Goal: Information Seeking & Learning: Learn about a topic

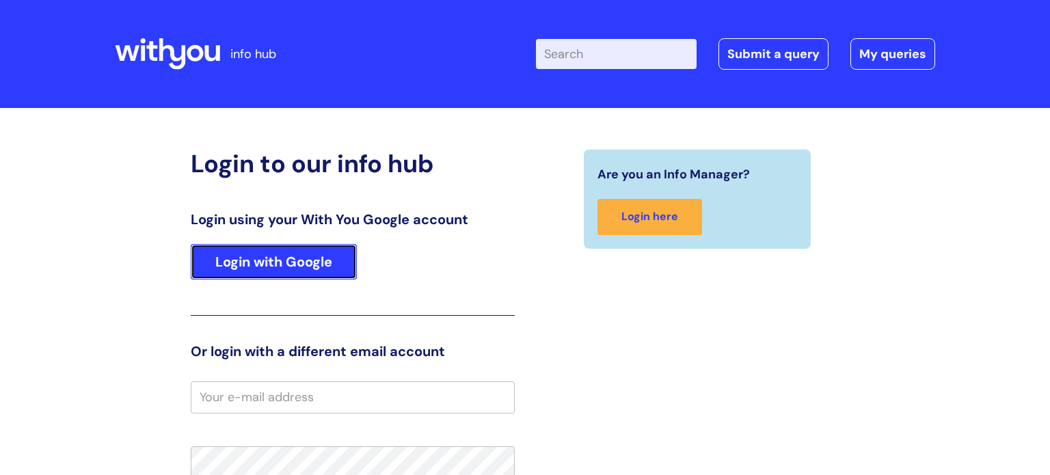
click at [280, 265] on link "Login with Google" at bounding box center [274, 262] width 166 height 36
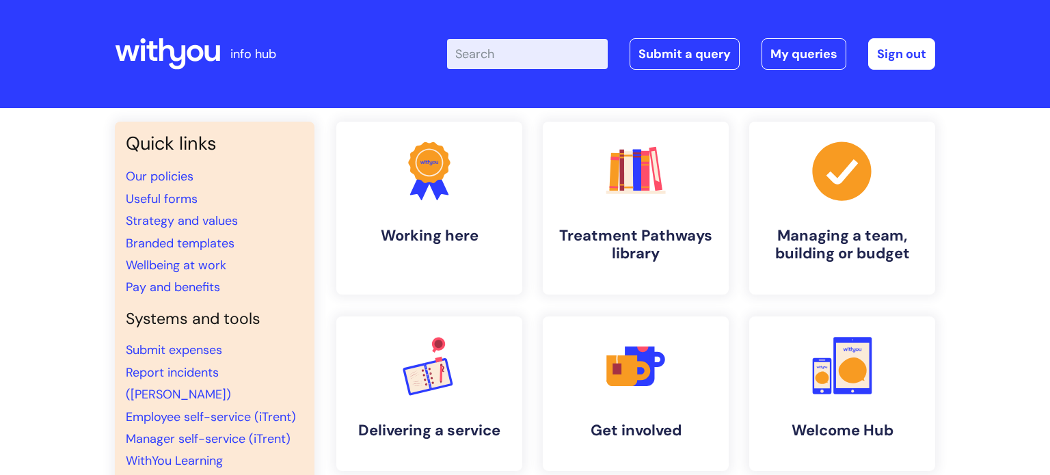
click at [1019, 189] on div "Quick links Our policies Useful forms Strategy and values Branded templates Wel…" at bounding box center [525, 468] width 1050 height 721
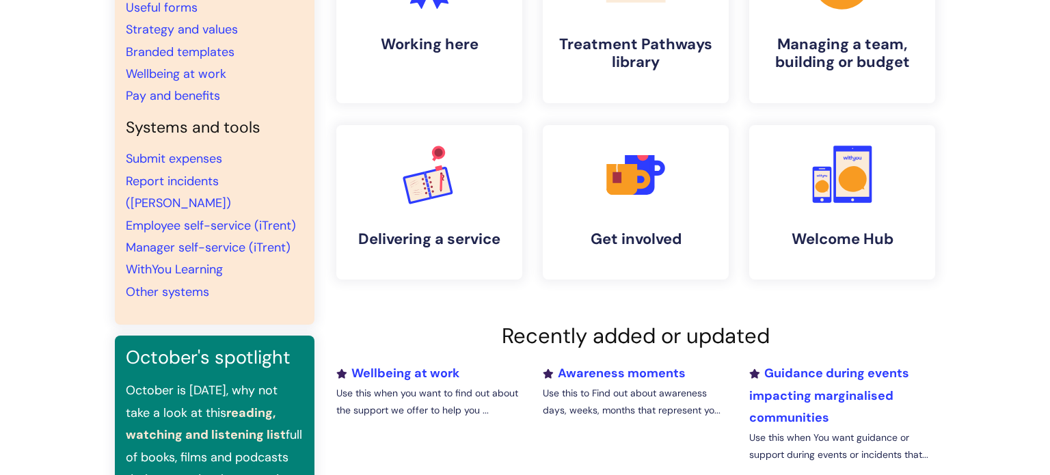
scroll to position [194, 0]
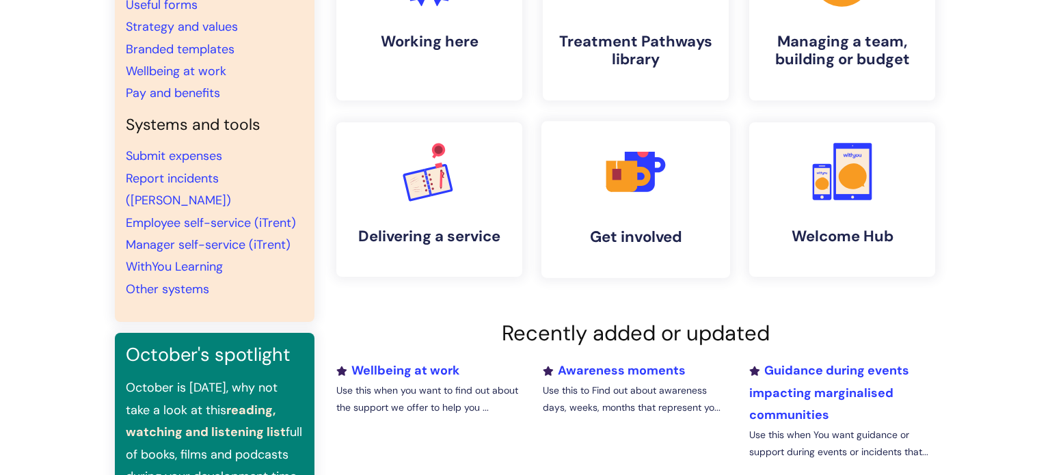
click at [690, 221] on link ".cls-1{fill:#f89b22;}.cls-1,.cls-2,.cls-3,.cls-4,.cls-5{stroke-width:0px;}.cls-…" at bounding box center [635, 199] width 189 height 157
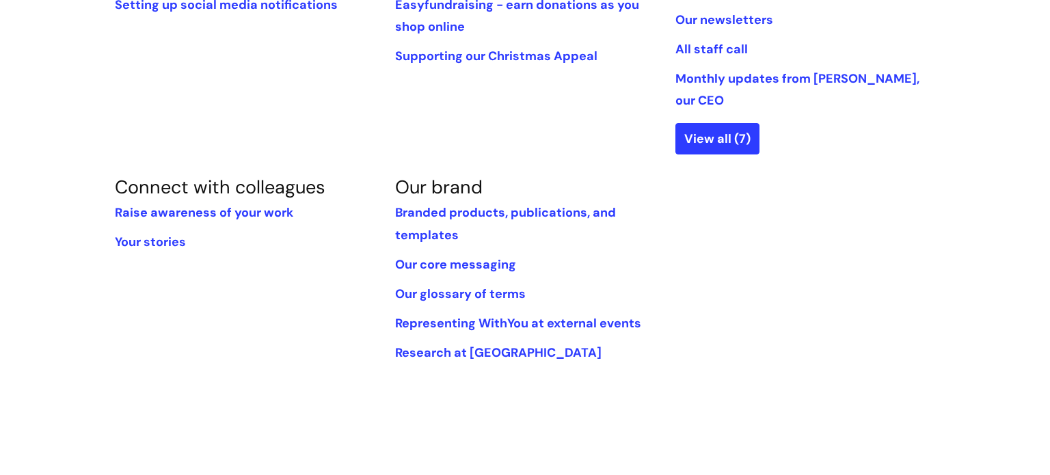
scroll to position [465, 0]
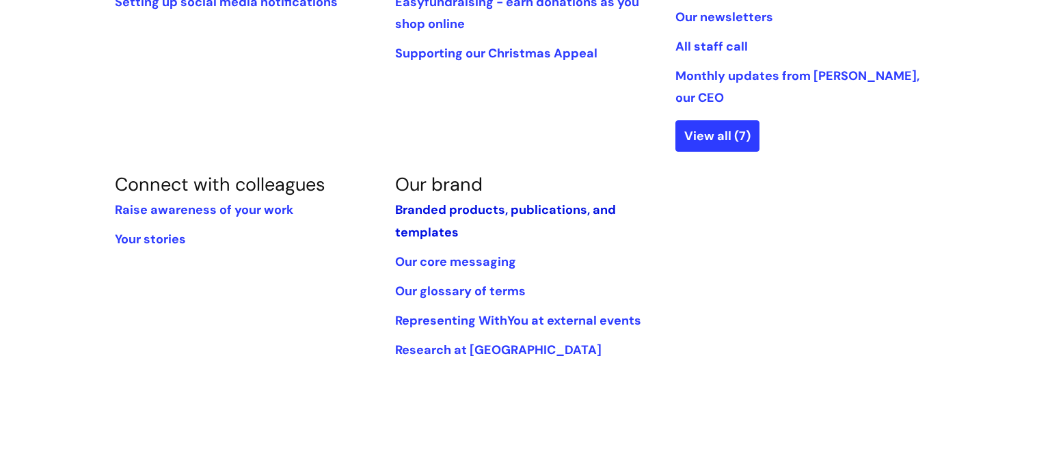
click at [452, 202] on link "Branded products, publications, and templates" at bounding box center [505, 221] width 221 height 38
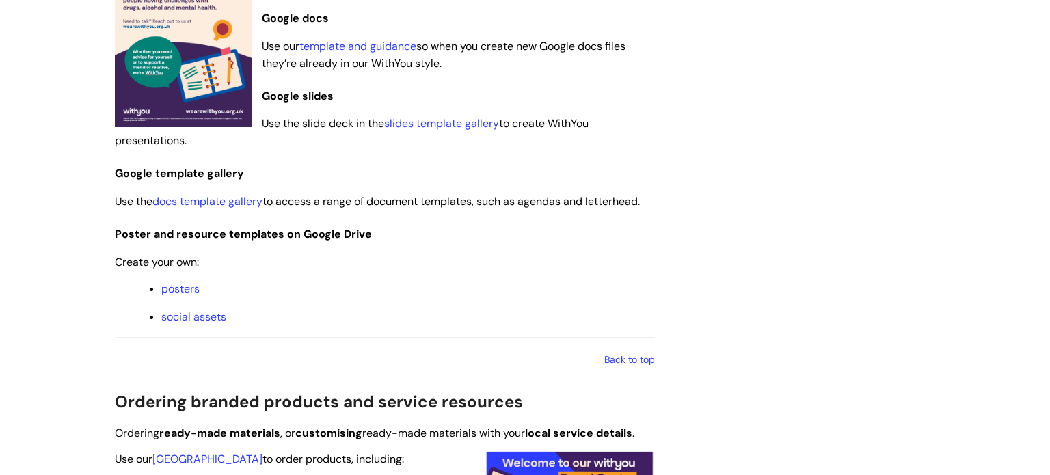
scroll to position [944, 0]
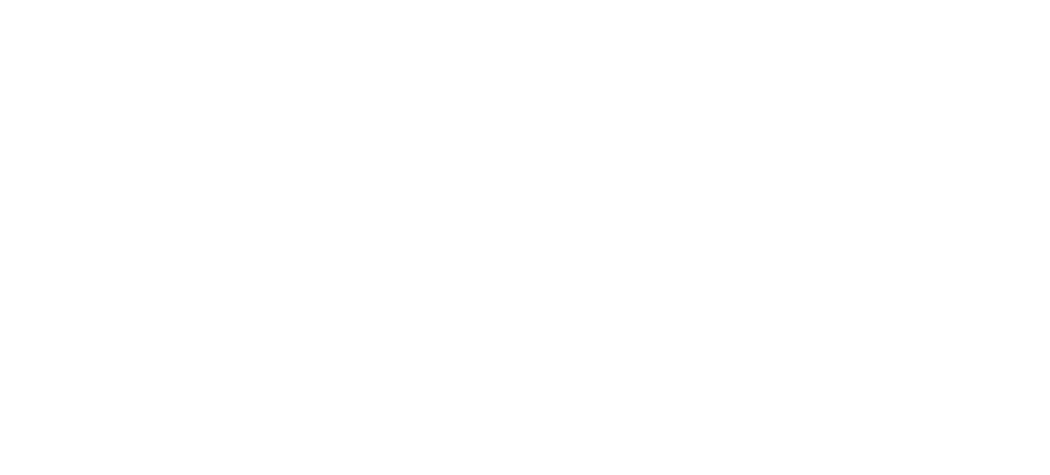
scroll to position [194, 0]
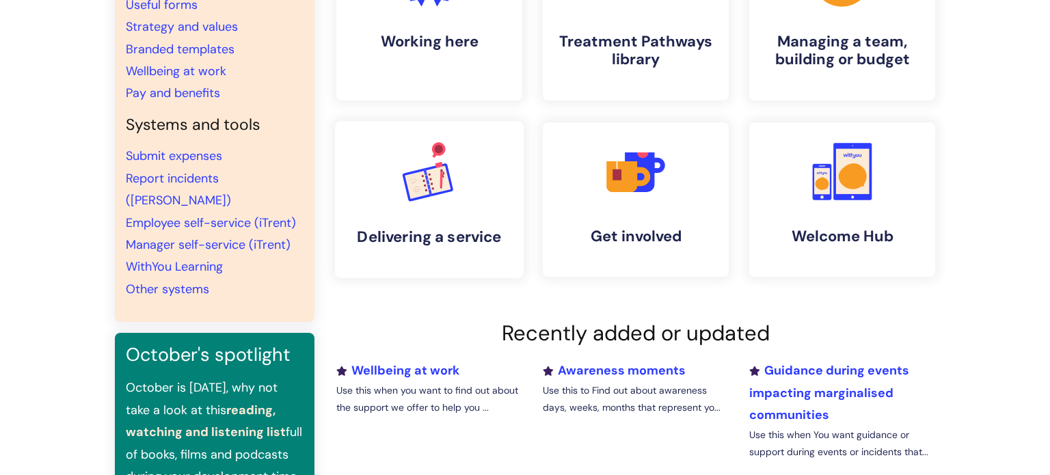
click at [415, 221] on link ".cls-1{font-family:DMSans-Bold, 'DM Sans';font-size:43.1802px;font-weight:700;}…" at bounding box center [429, 199] width 189 height 157
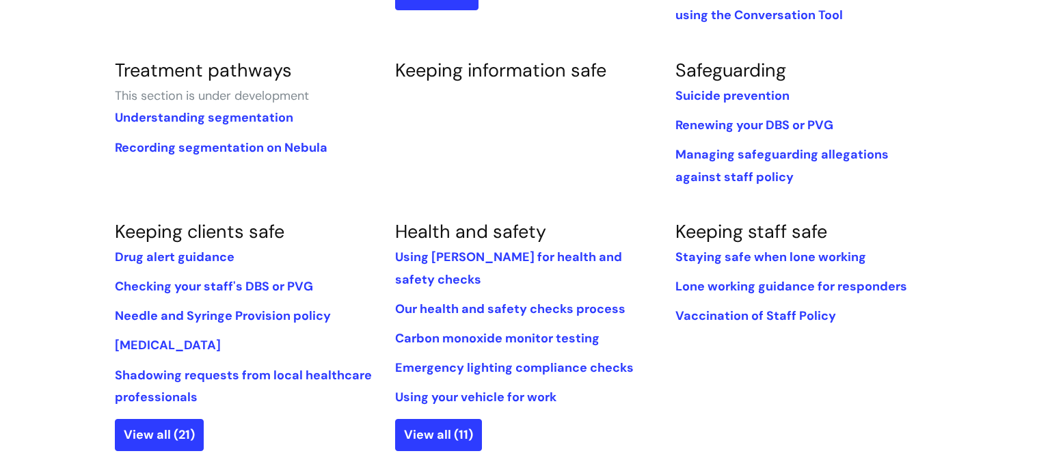
scroll to position [792, 0]
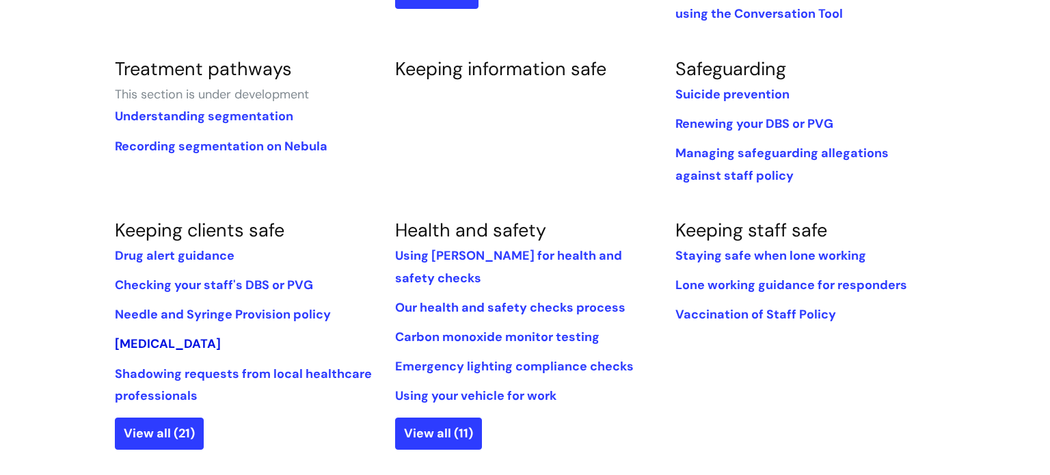
click at [155, 336] on link "[MEDICAL_DATA]" at bounding box center [168, 344] width 106 height 16
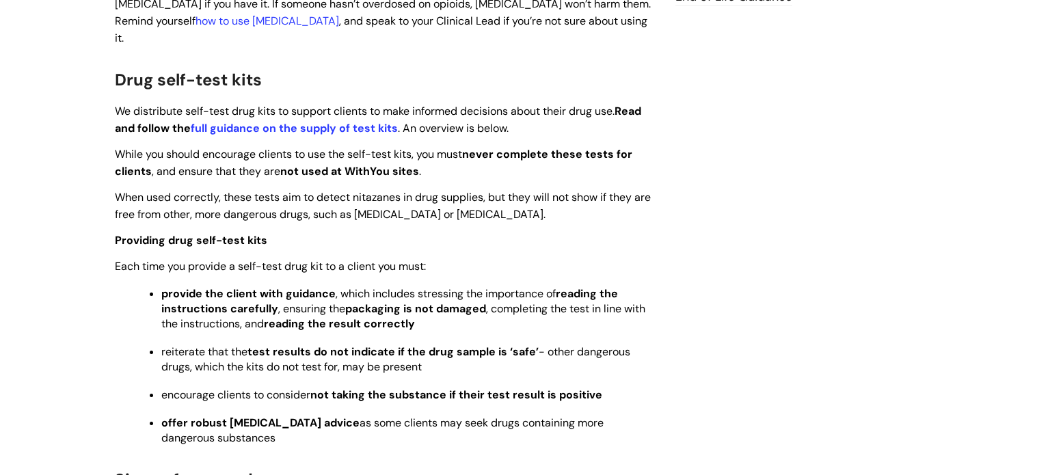
scroll to position [939, 0]
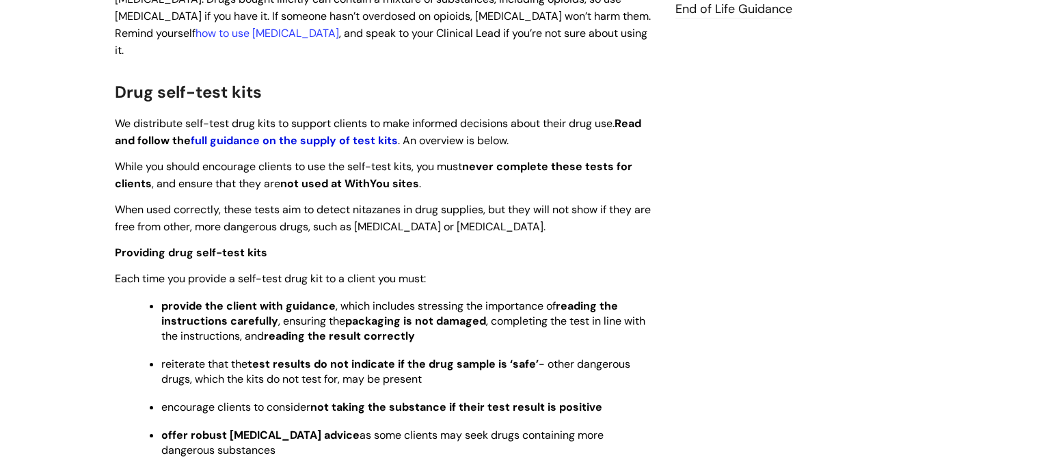
click at [333, 133] on strong "full guidance on the supply of test kits" at bounding box center [294, 140] width 207 height 14
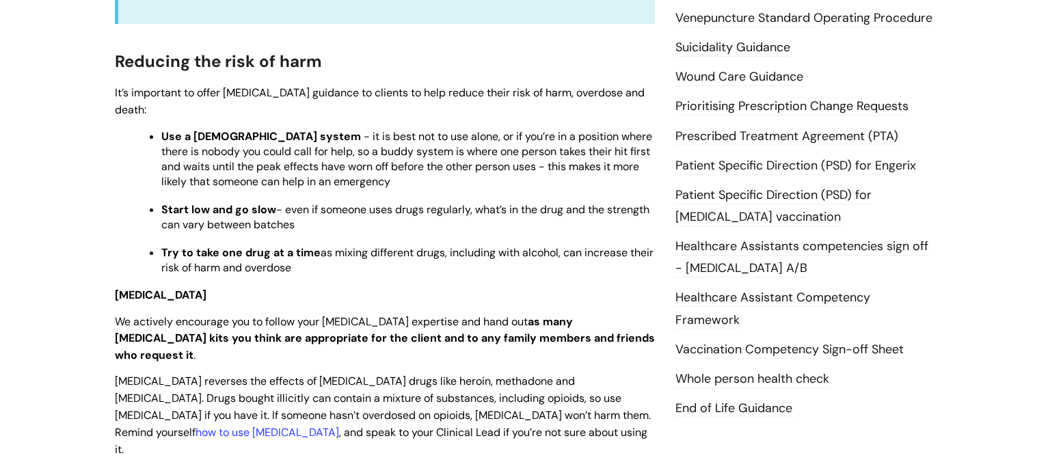
scroll to position [531, 0]
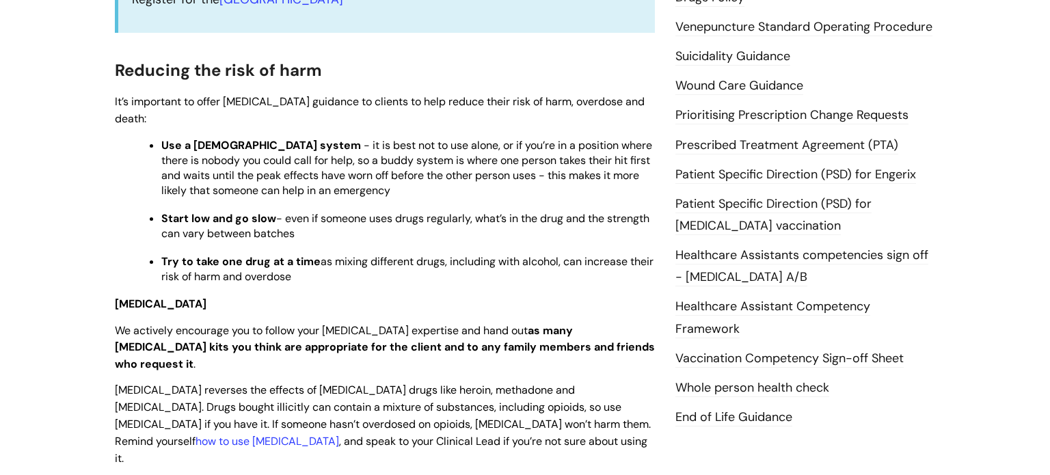
click at [735, 77] on link "Wound Care Guidance" at bounding box center [739, 86] width 128 height 18
click at [737, 77] on link "Wound Care Guidance" at bounding box center [739, 86] width 128 height 18
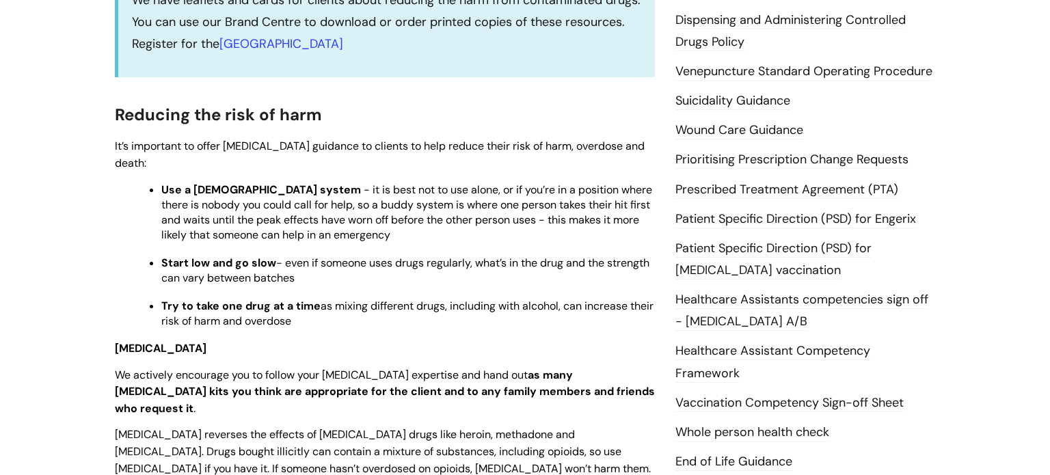
scroll to position [481, 0]
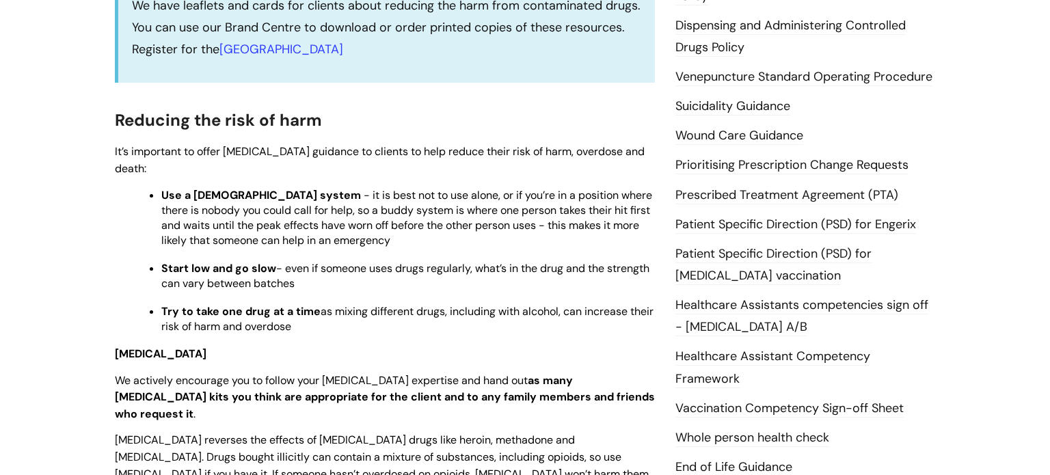
click at [753, 187] on link "Prescribed Treatment Agreement (PTA)" at bounding box center [786, 196] width 223 height 18
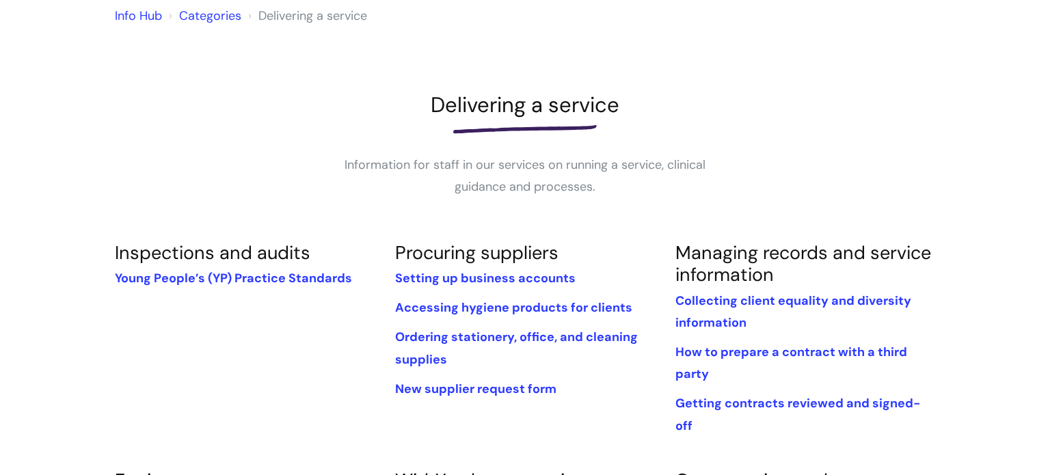
scroll to position [120, 0]
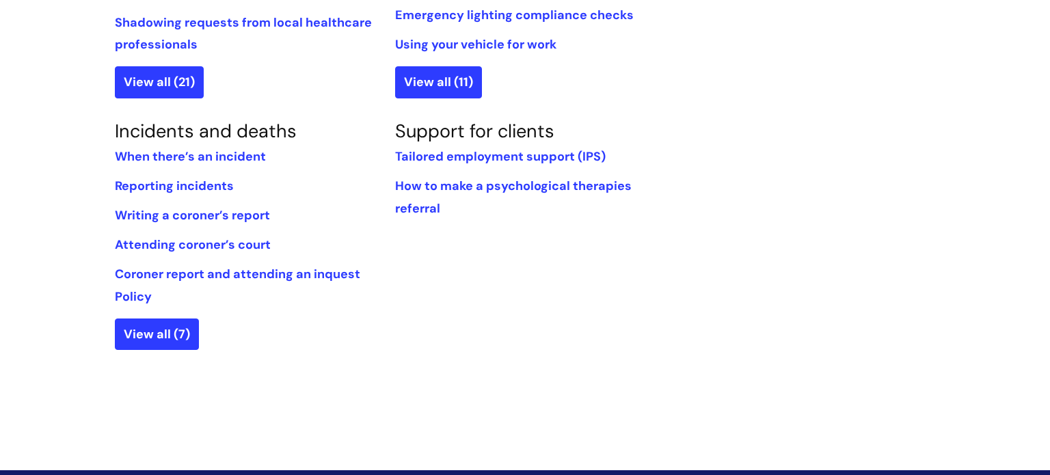
scroll to position [1153, 0]
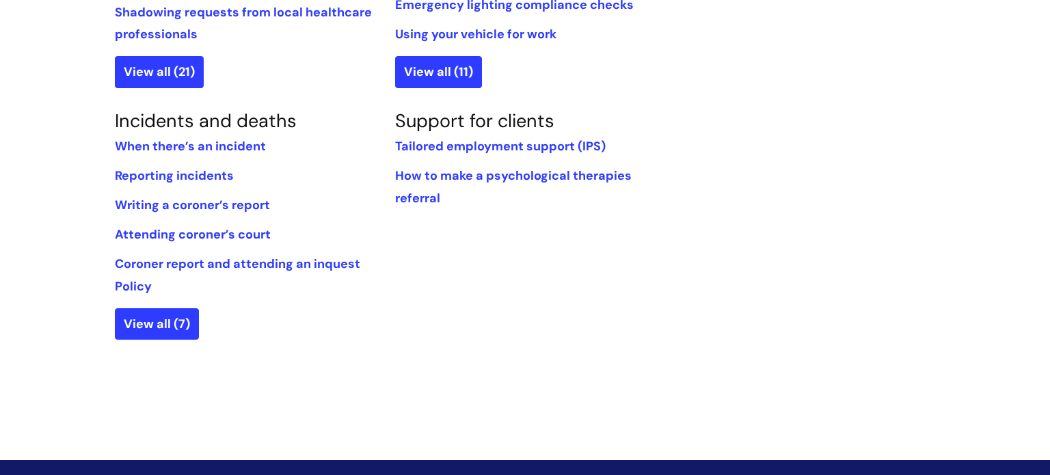
click at [409, 165] on li "How to make a psychological therapies referral" at bounding box center [525, 187] width 260 height 44
click at [429, 167] on link "How to make a psychological therapies referral" at bounding box center [513, 186] width 237 height 38
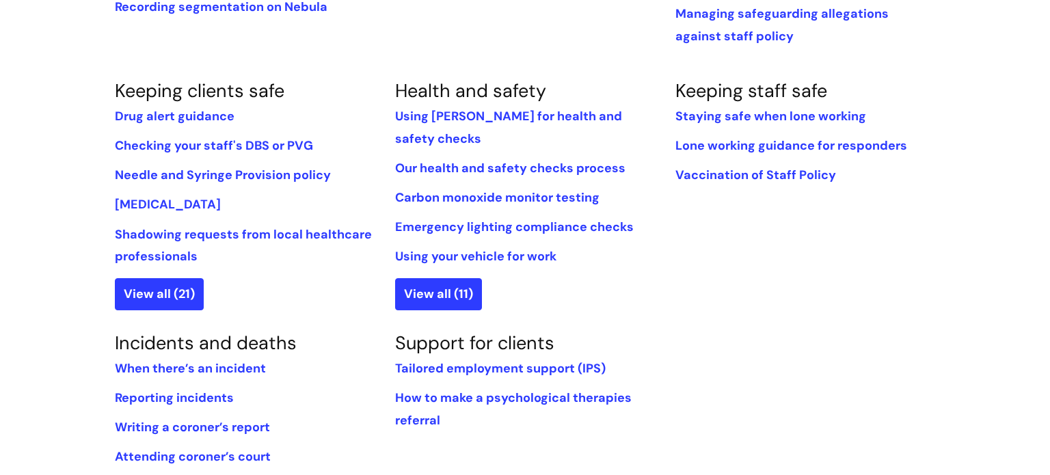
scroll to position [928, 0]
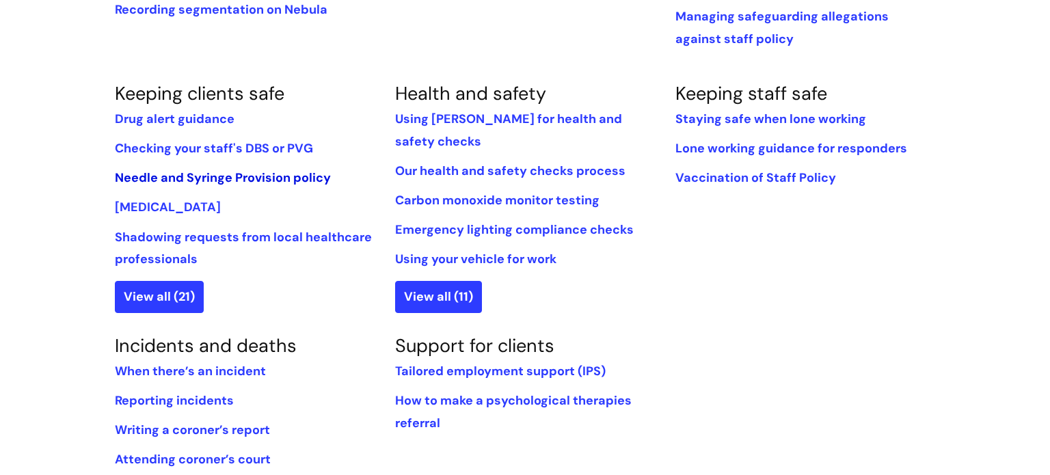
click at [185, 170] on link "Needle and Syringe Provision policy" at bounding box center [223, 178] width 216 height 16
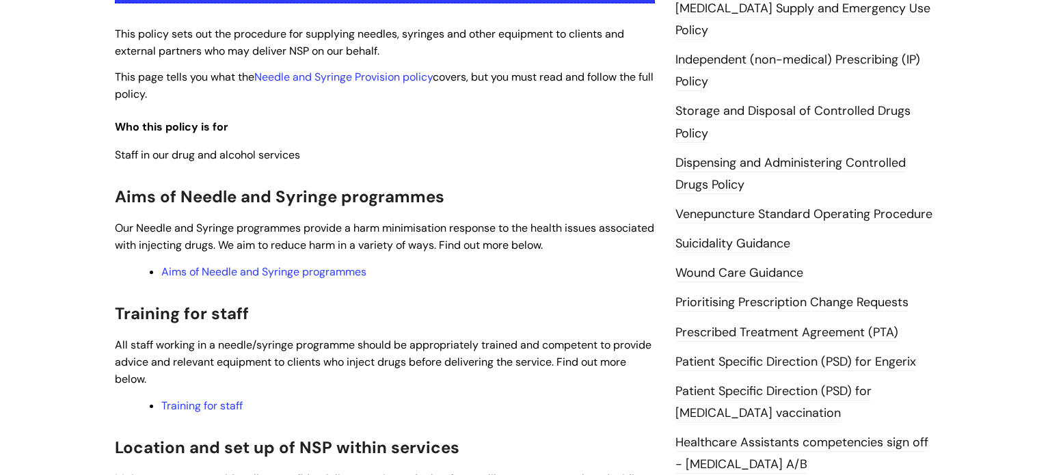
scroll to position [346, 0]
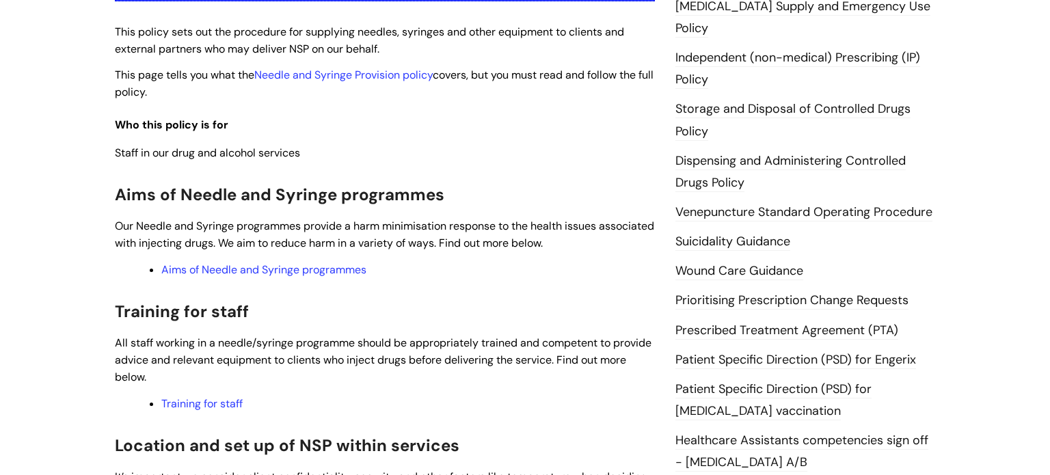
click at [734, 204] on link "Venepuncture Standard Operating Procedure" at bounding box center [803, 213] width 257 height 18
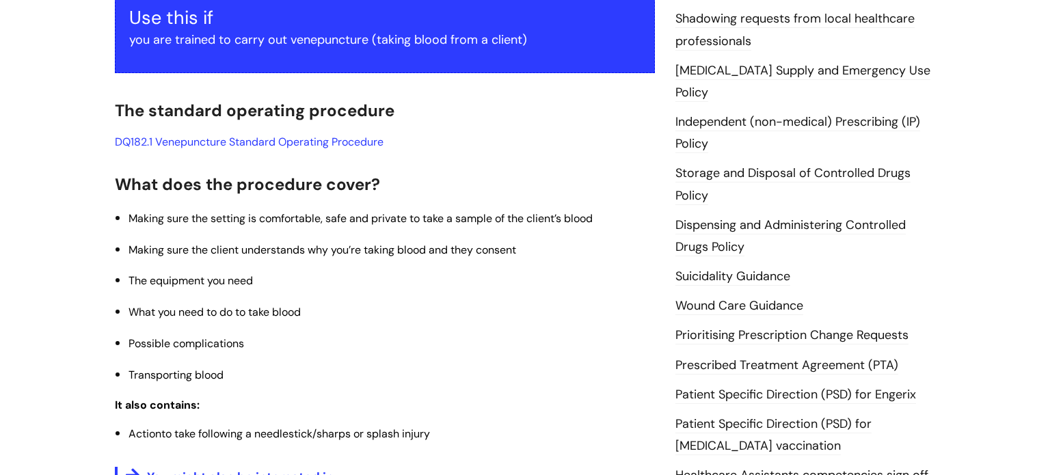
scroll to position [287, 0]
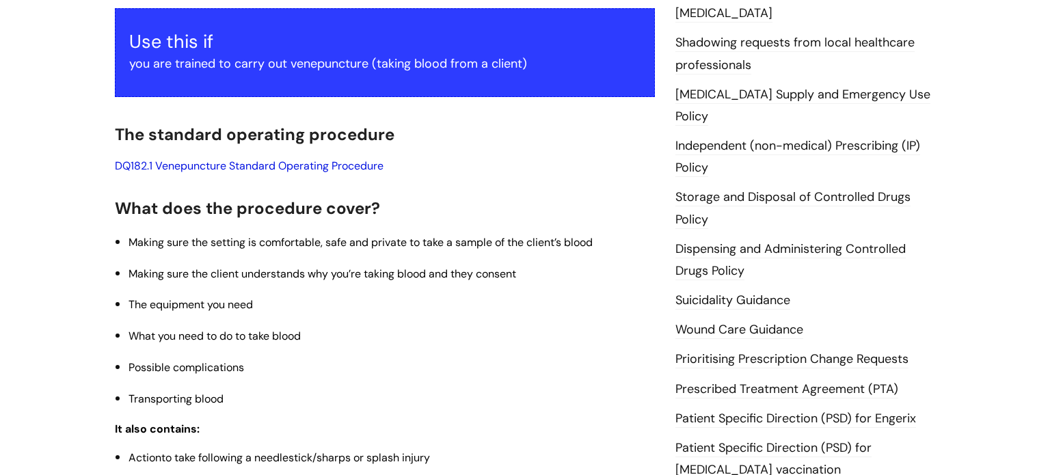
click at [240, 165] on link "DQ182.1 Venepuncture Standard Operating Procedure" at bounding box center [249, 166] width 269 height 14
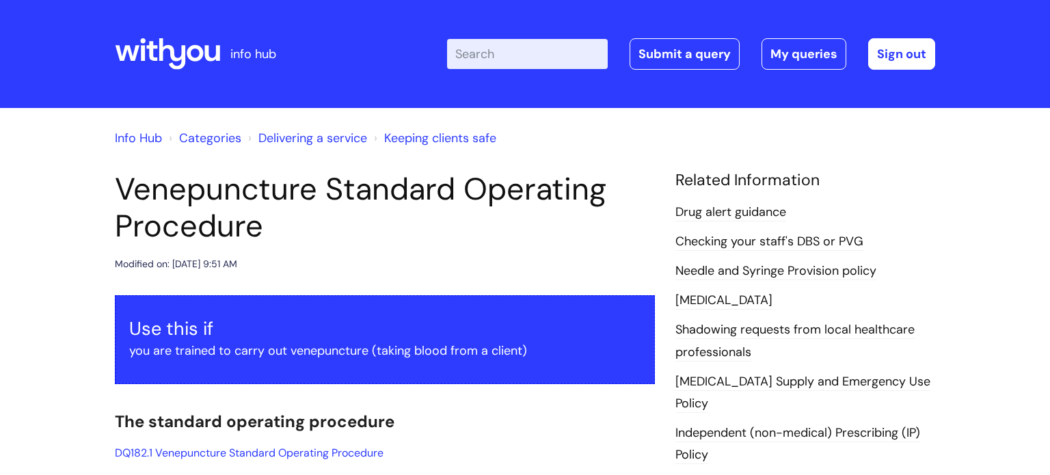
scroll to position [286, 0]
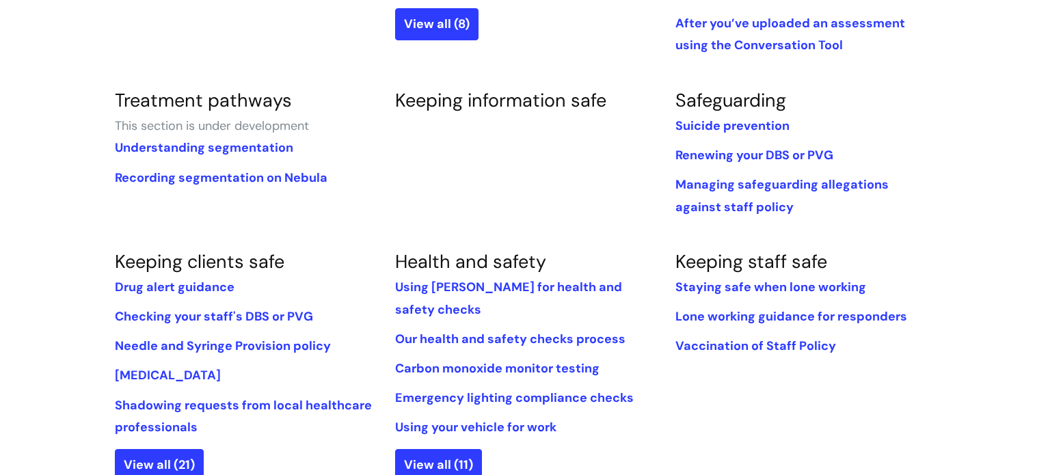
scroll to position [759, 0]
click at [773, 177] on link "Managing safeguarding allegations against staff policy" at bounding box center [781, 196] width 213 height 38
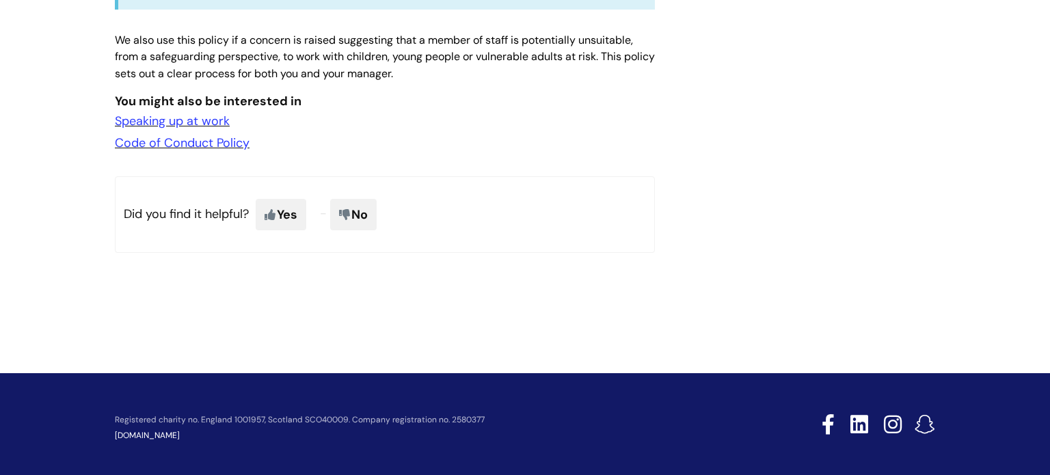
scroll to position [643, 0]
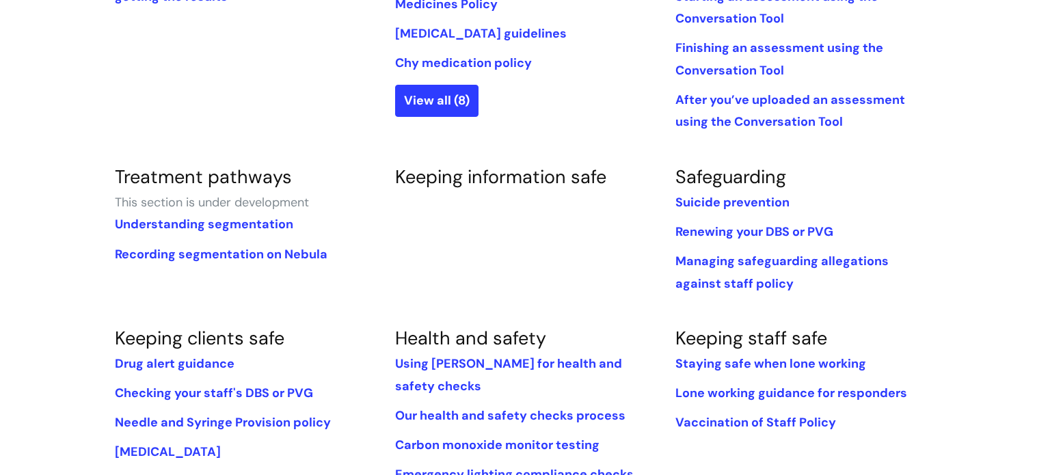
scroll to position [684, 0]
click at [179, 216] on link "Understanding segmentation" at bounding box center [204, 224] width 178 height 16
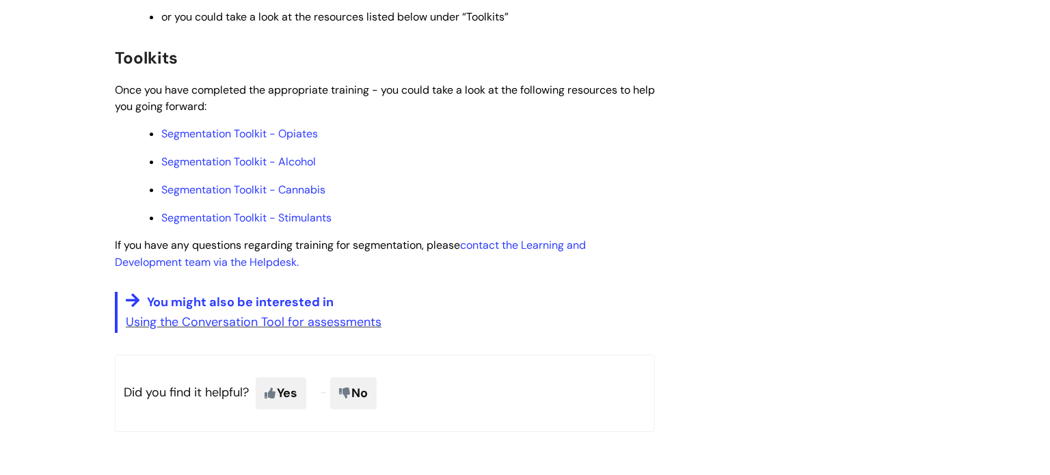
scroll to position [824, 0]
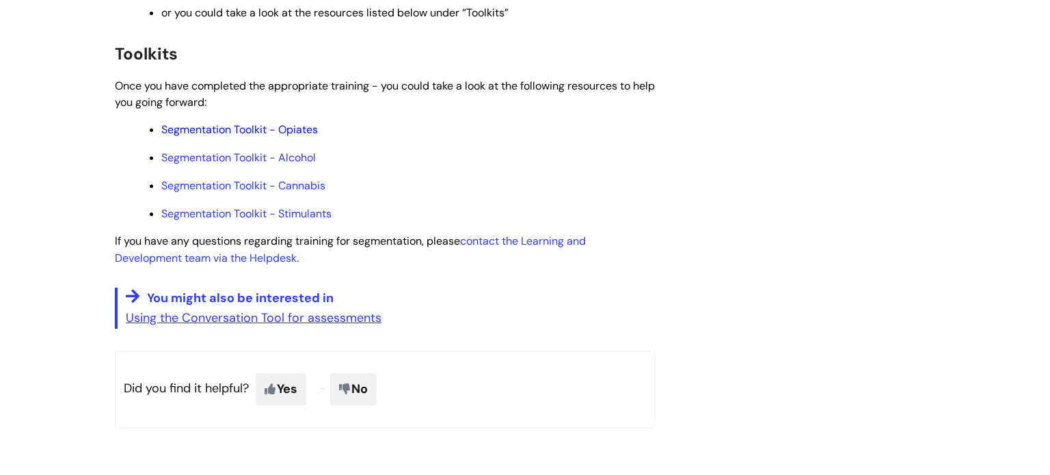
click at [252, 137] on link "Segmentation Toolkit - Opiates" at bounding box center [239, 129] width 157 height 14
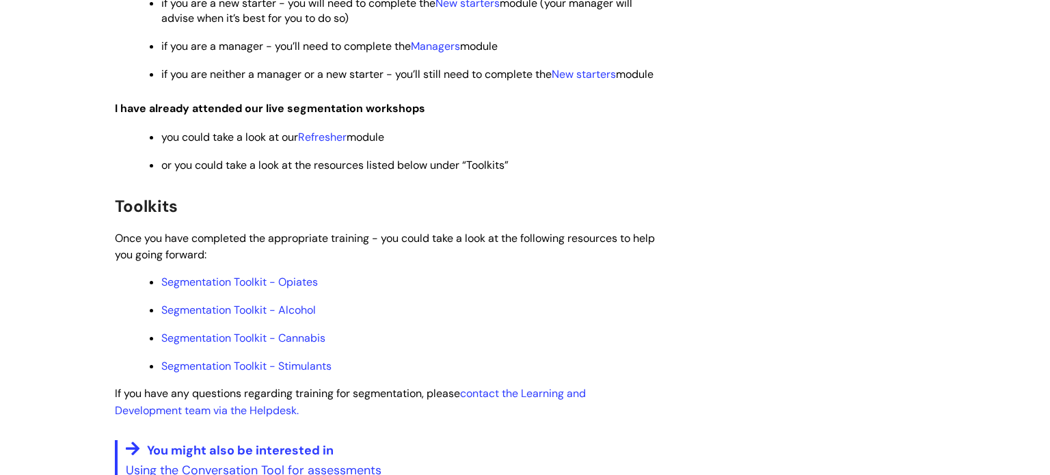
scroll to position [673, 0]
click at [317, 144] on link "Refresher" at bounding box center [322, 136] width 49 height 14
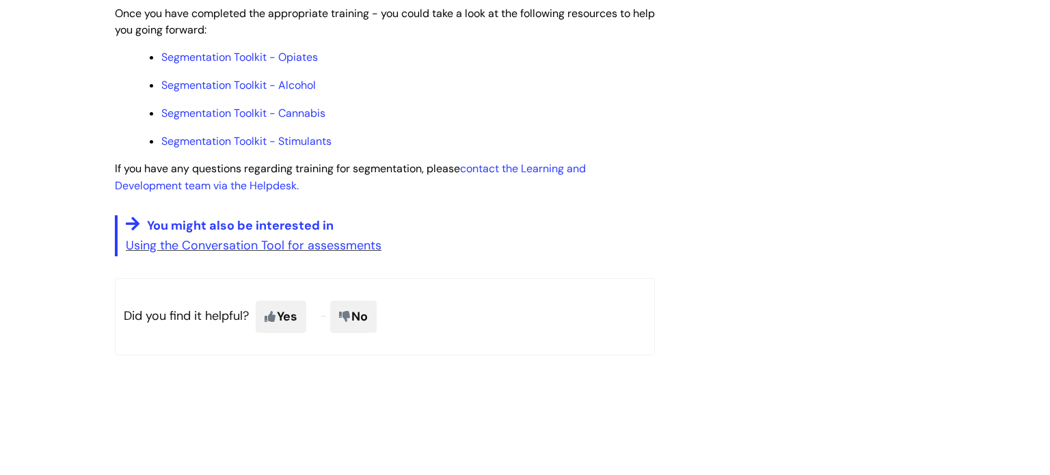
scroll to position [889, 0]
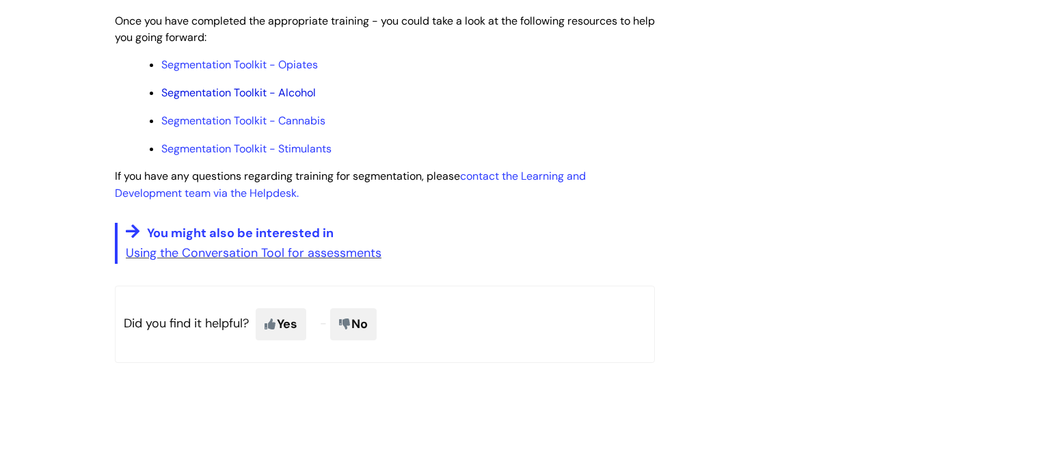
click at [250, 100] on link "Segmentation Toolkit - Alcohol" at bounding box center [238, 92] width 154 height 14
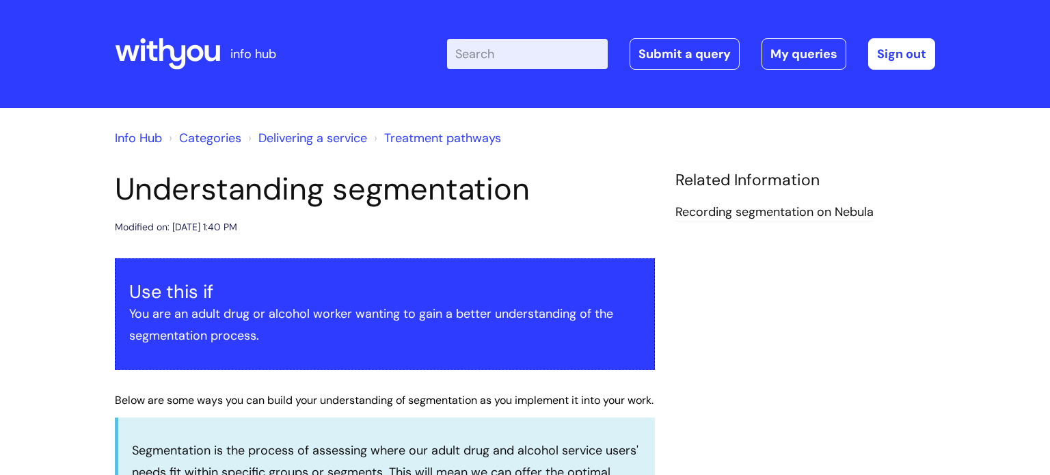
scroll to position [889, 0]
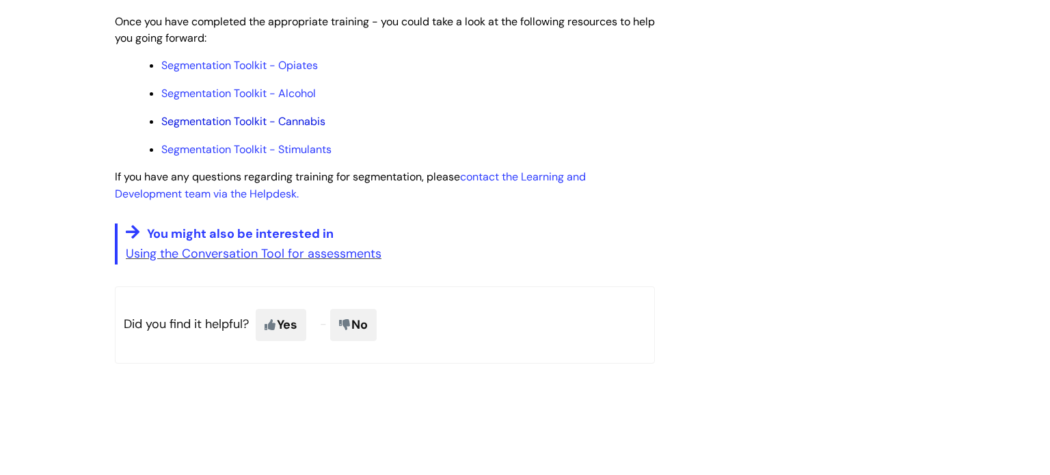
click at [241, 129] on link "Segmentation Toolkit - Cannabis" at bounding box center [243, 121] width 164 height 14
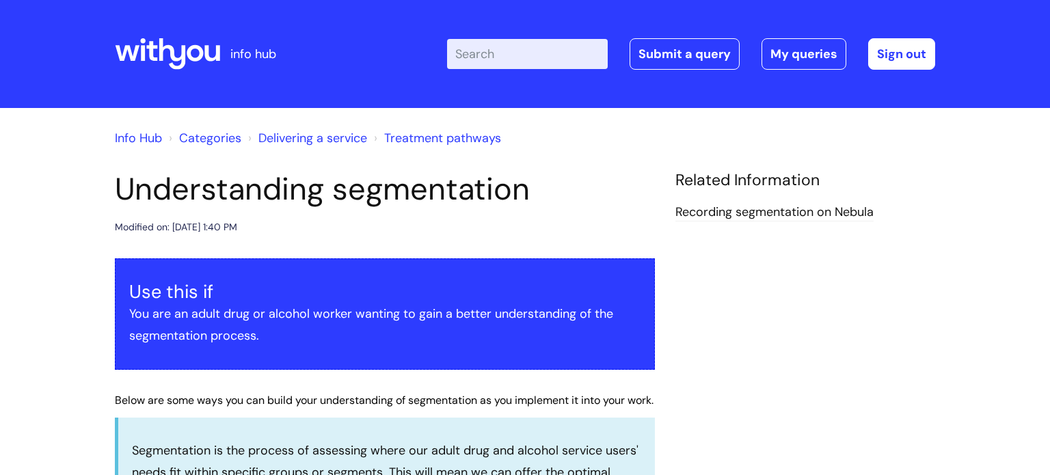
scroll to position [889, 0]
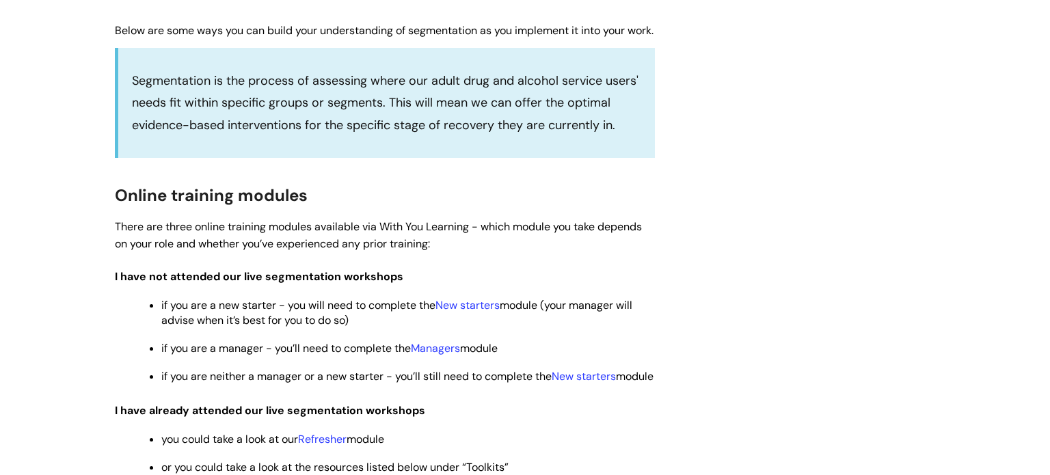
scroll to position [0, 0]
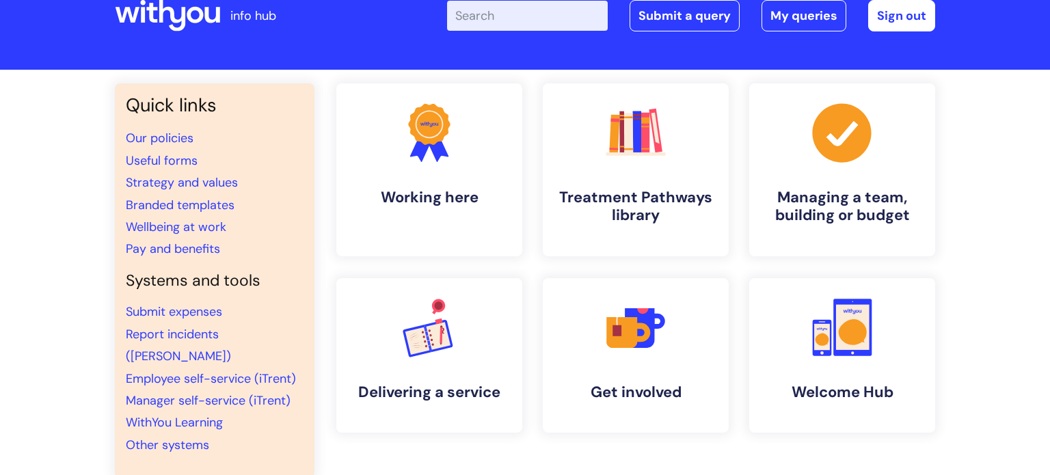
scroll to position [33, 0]
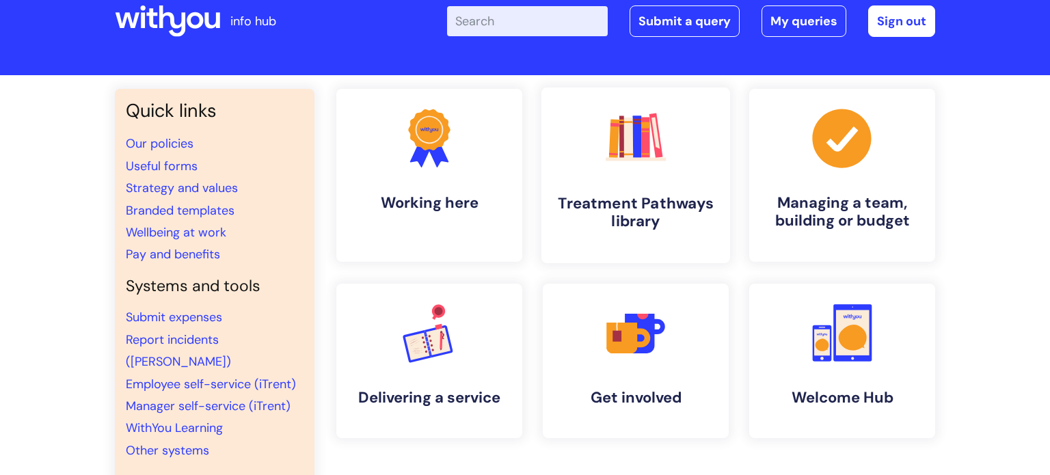
click at [660, 199] on h4 "Treatment Pathways library" at bounding box center [635, 212] width 167 height 37
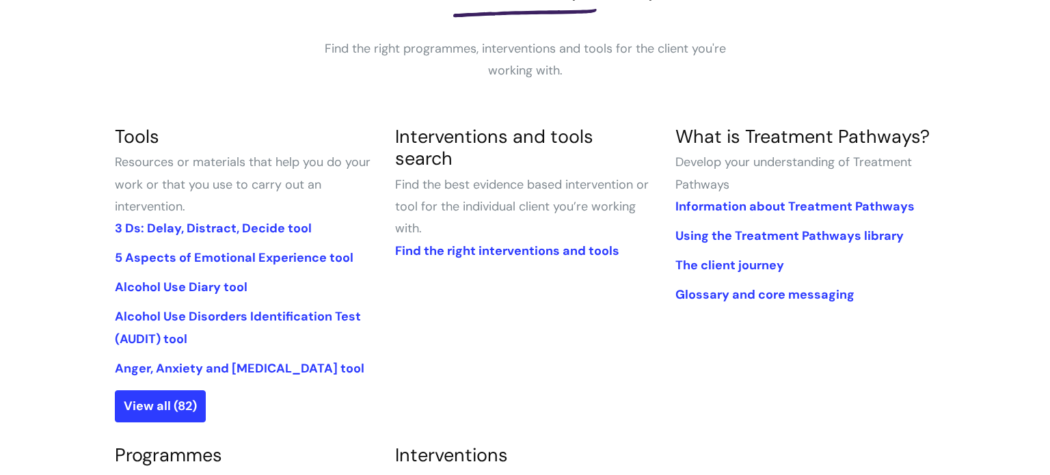
scroll to position [241, 0]
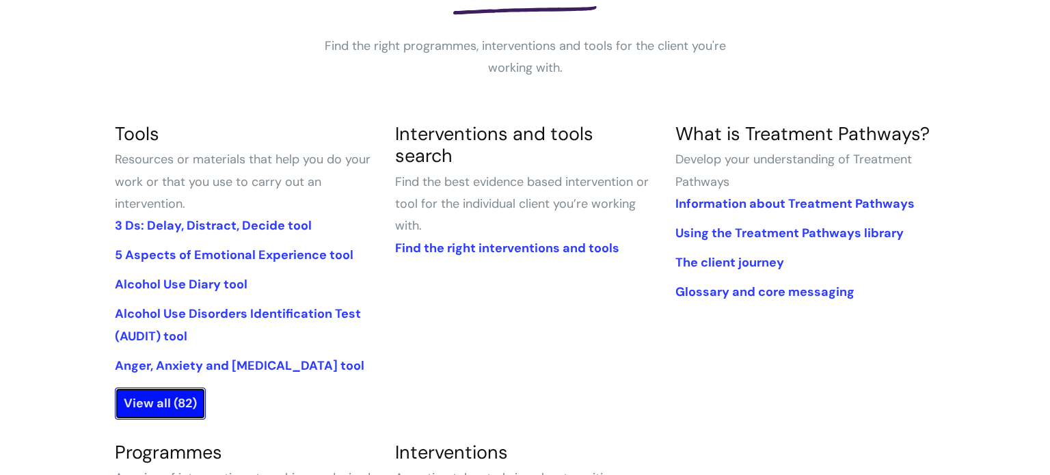
click at [178, 394] on link "View all (82)" at bounding box center [160, 403] width 91 height 31
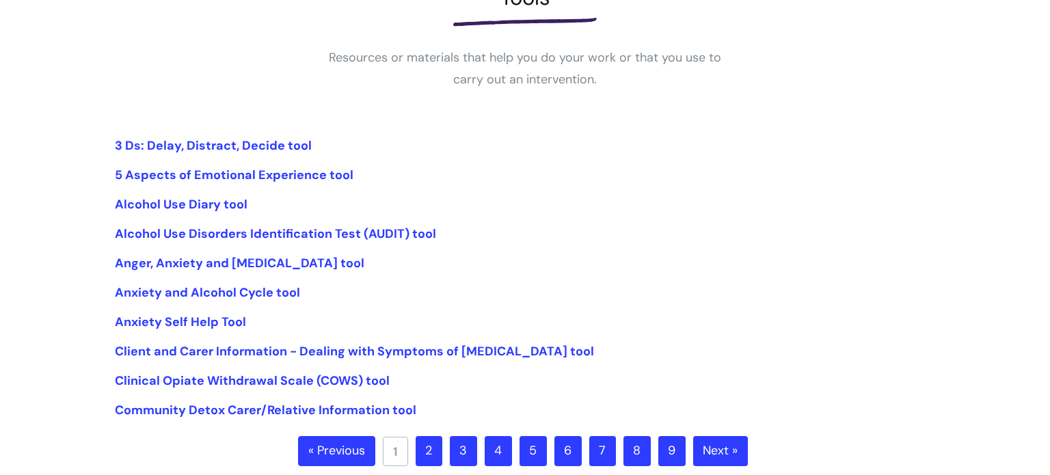
scroll to position [229, 0]
click at [419, 448] on link "2" at bounding box center [429, 452] width 27 height 30
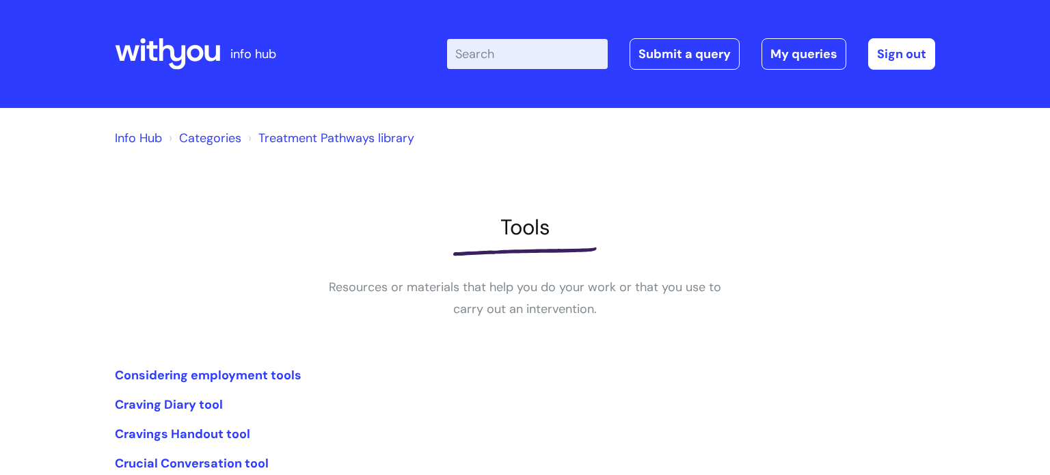
click at [67, 360] on div "Info Hub Categories Treatment Pathways library Tools Resources or materials tha…" at bounding box center [525, 430] width 1050 height 645
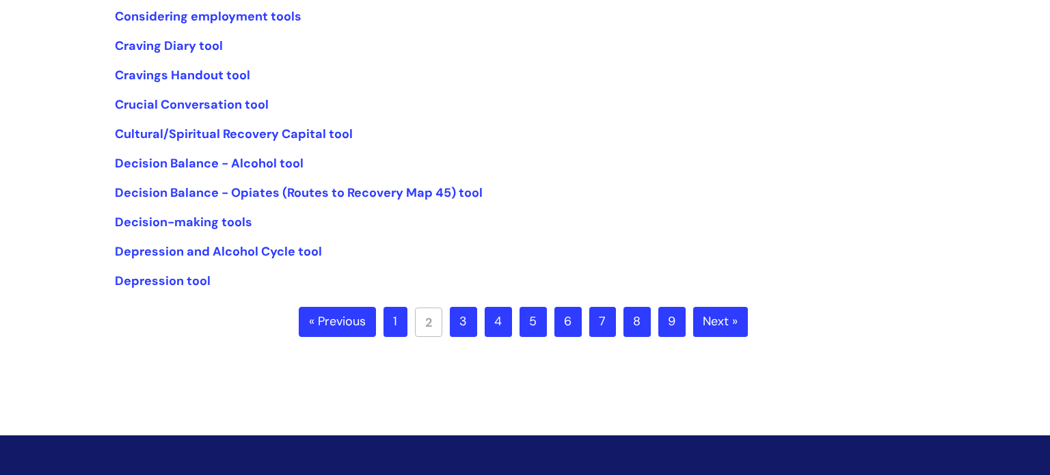
scroll to position [363, 0]
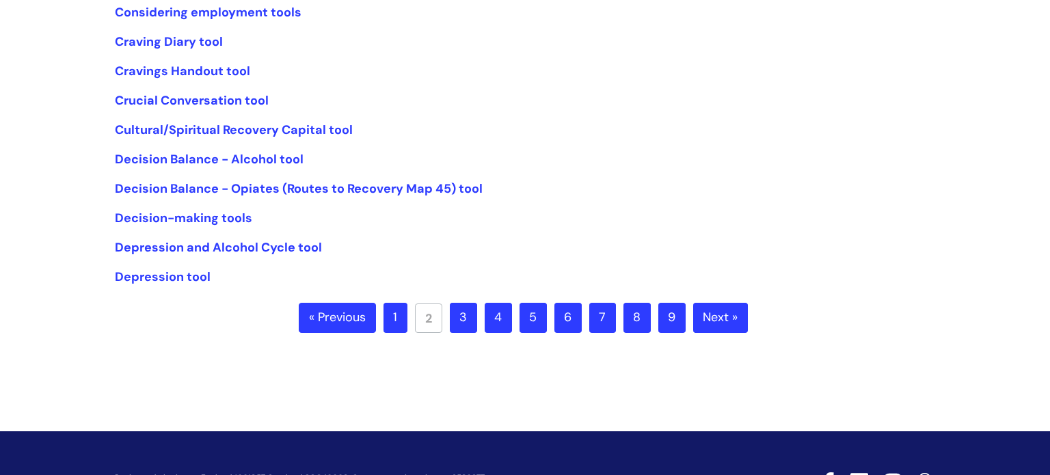
click at [463, 324] on link "3" at bounding box center [463, 318] width 27 height 30
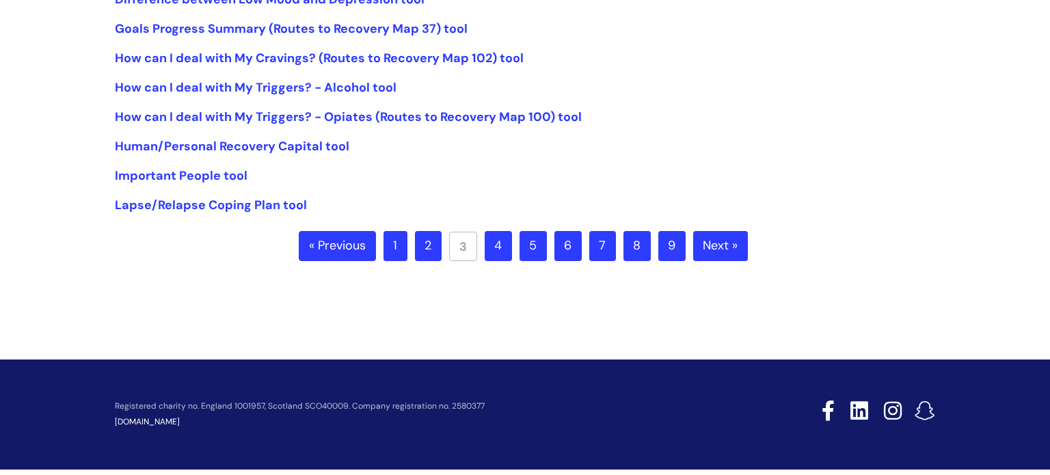
scroll to position [451, 0]
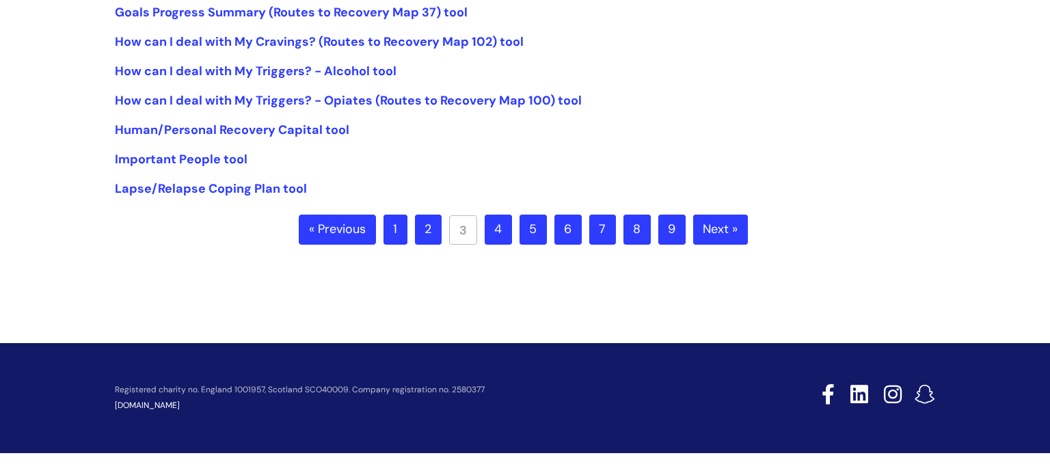
click at [496, 237] on link "4" at bounding box center [498, 230] width 27 height 30
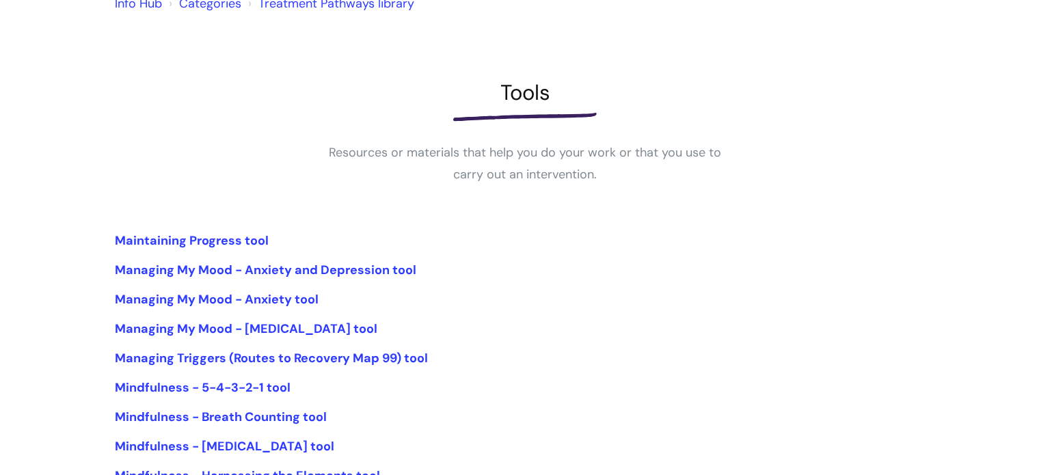
scroll to position [137, 0]
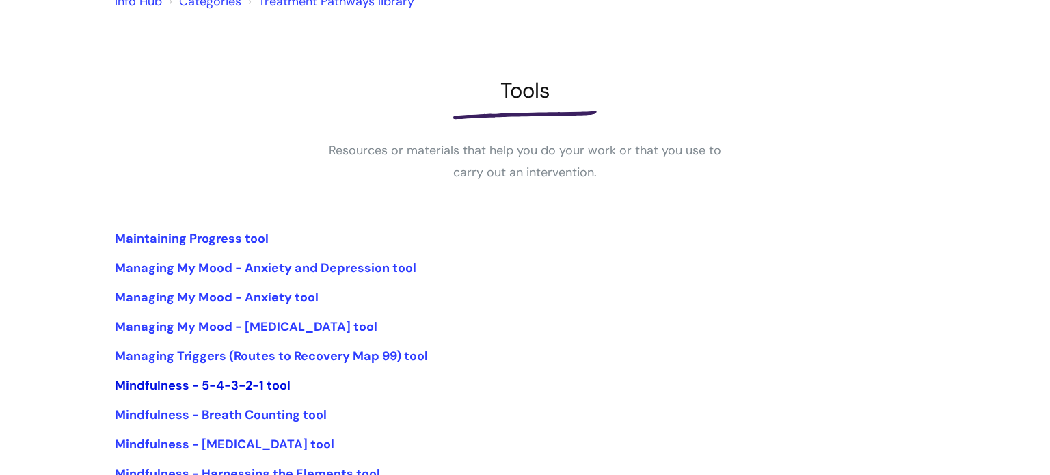
click at [161, 383] on link "Mindfulness - 5-4-3-2-1 tool" at bounding box center [203, 385] width 176 height 16
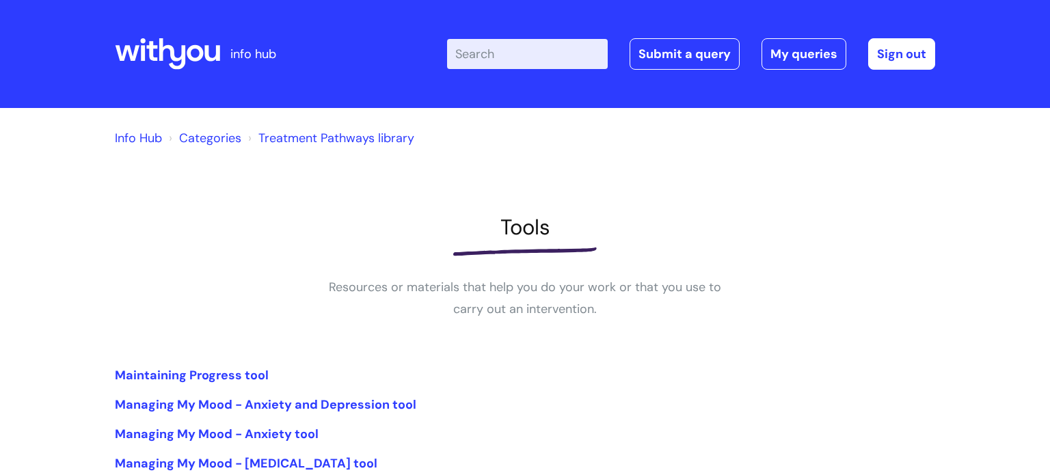
scroll to position [136, 0]
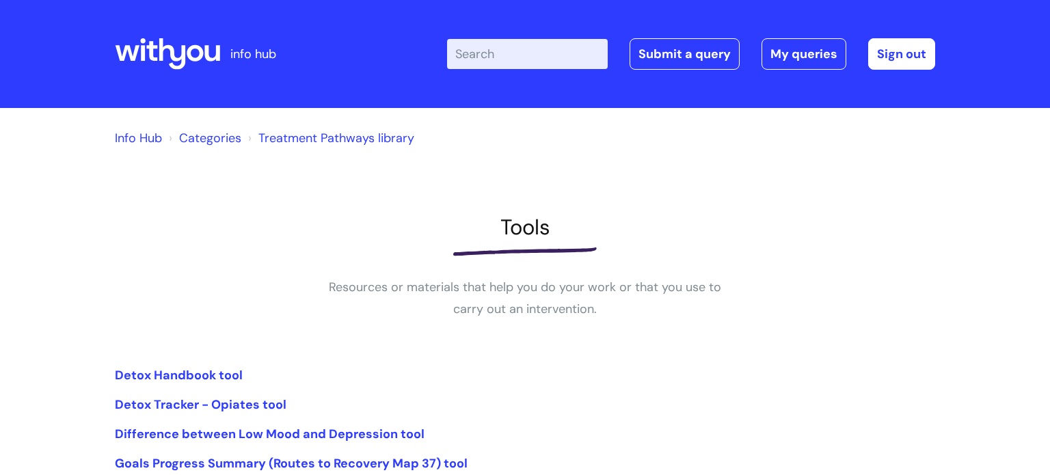
scroll to position [451, 0]
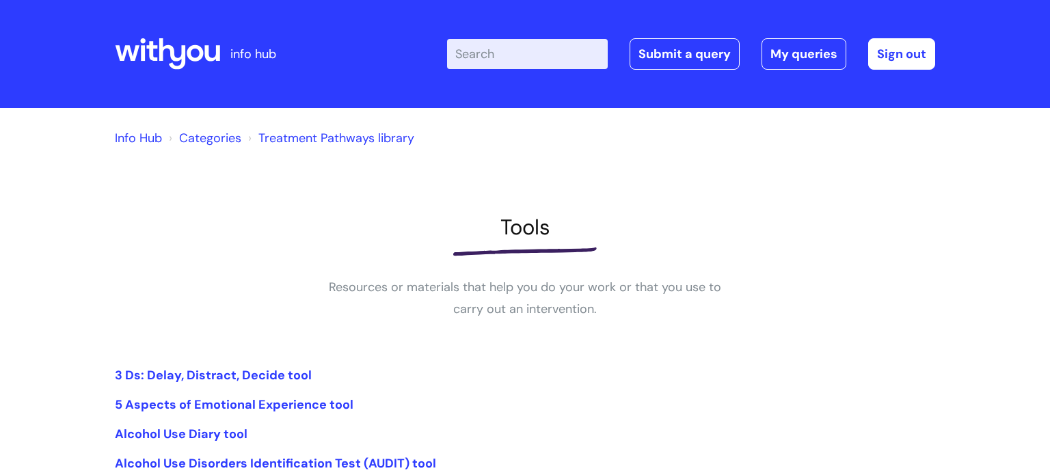
scroll to position [230, 0]
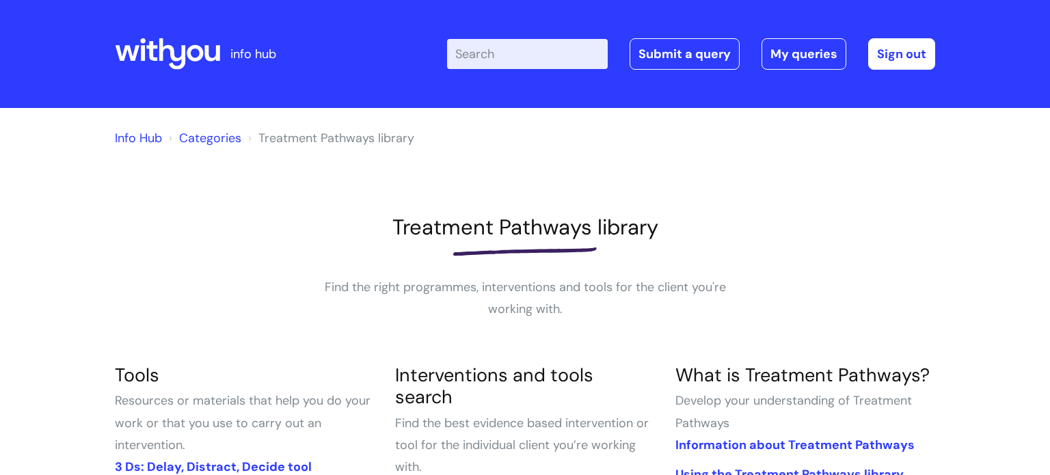
scroll to position [241, 0]
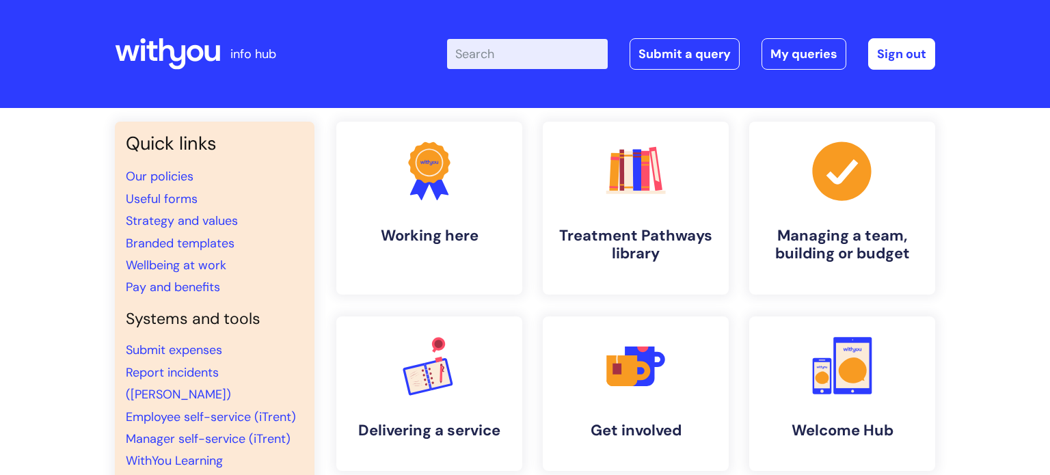
scroll to position [32, 0]
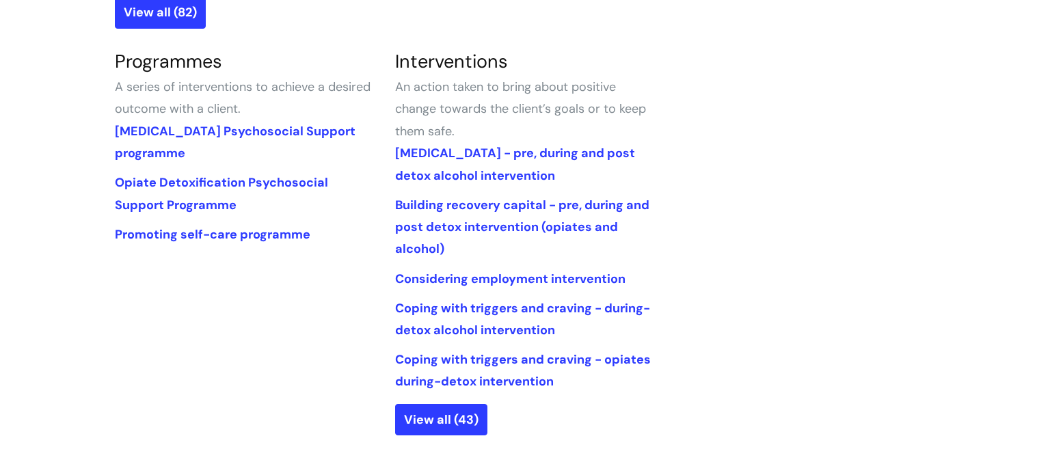
scroll to position [635, 0]
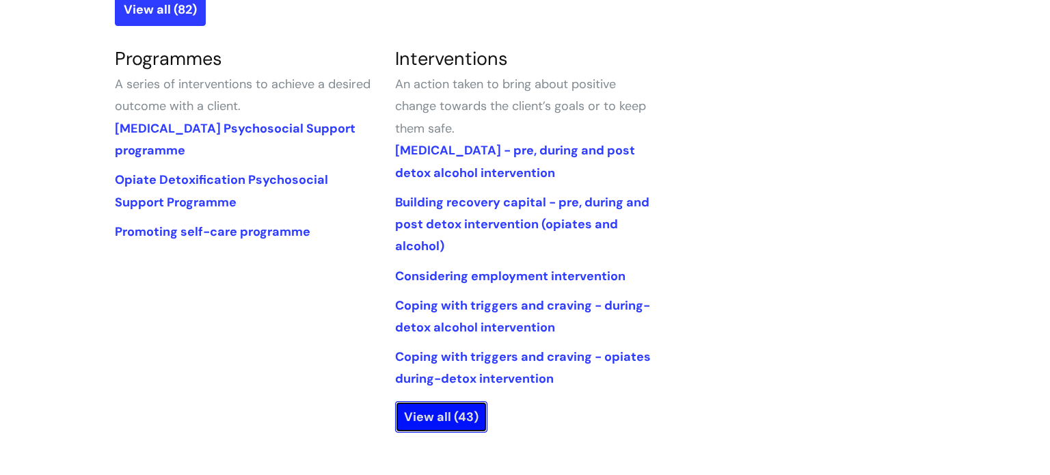
click at [437, 411] on link "View all (43)" at bounding box center [441, 416] width 92 height 31
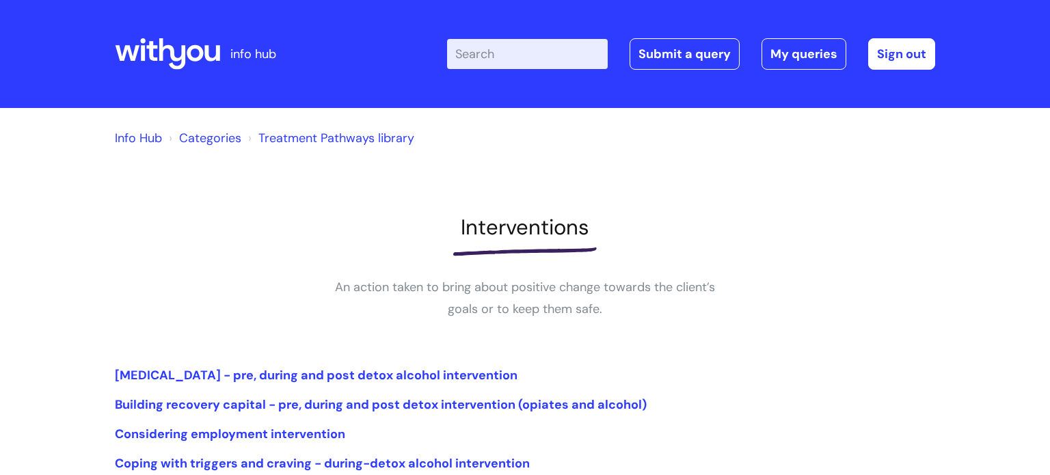
click at [336, 363] on div "Info Hub Categories Treatment Pathways library Interventions An action taken to…" at bounding box center [525, 409] width 820 height 574
click at [65, 229] on div "Info Hub Categories Treatment Pathways library Interventions An action taken to…" at bounding box center [525, 430] width 1050 height 645
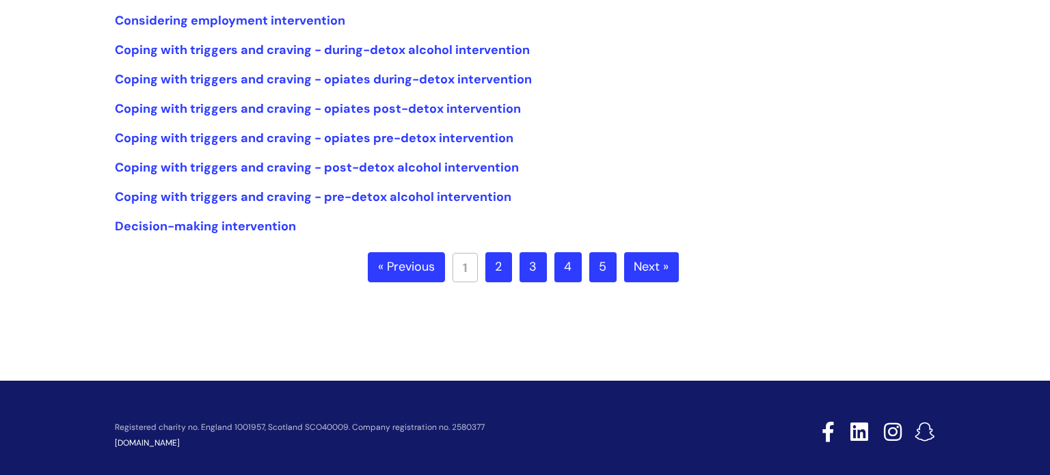
scroll to position [415, 0]
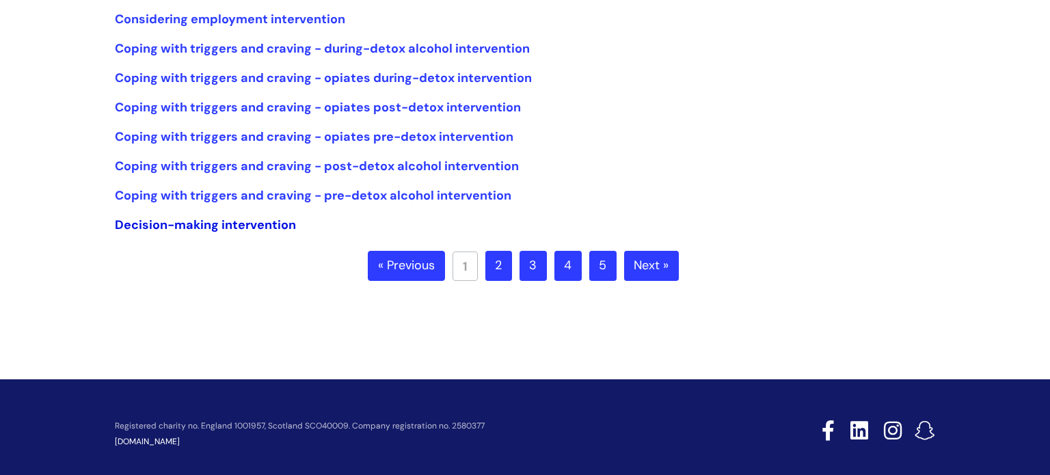
click at [256, 229] on link "Decision-making intervention" at bounding box center [205, 225] width 181 height 16
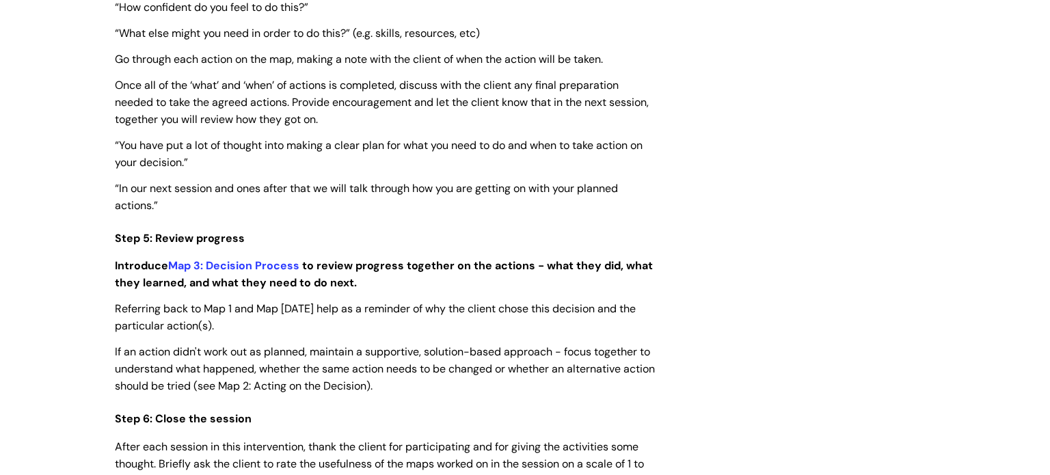
scroll to position [2885, 0]
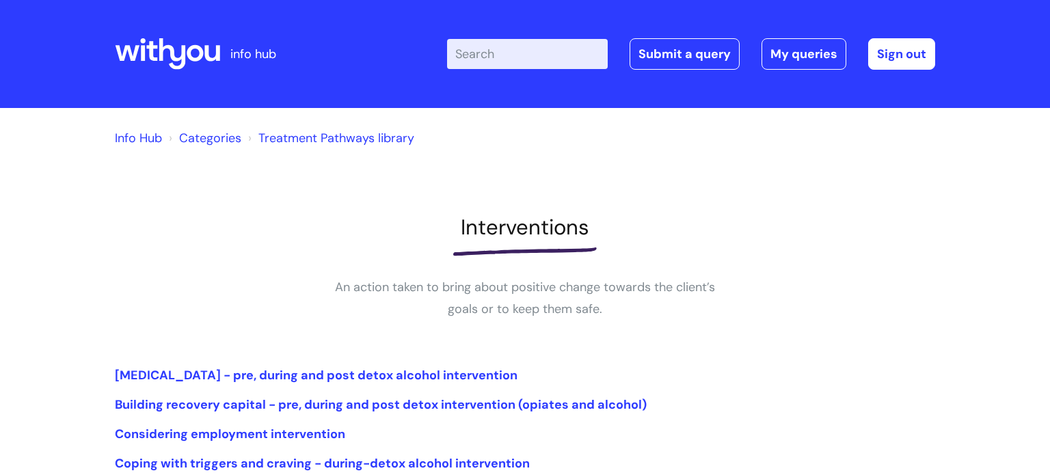
click at [217, 137] on link "Categories" at bounding box center [210, 138] width 62 height 16
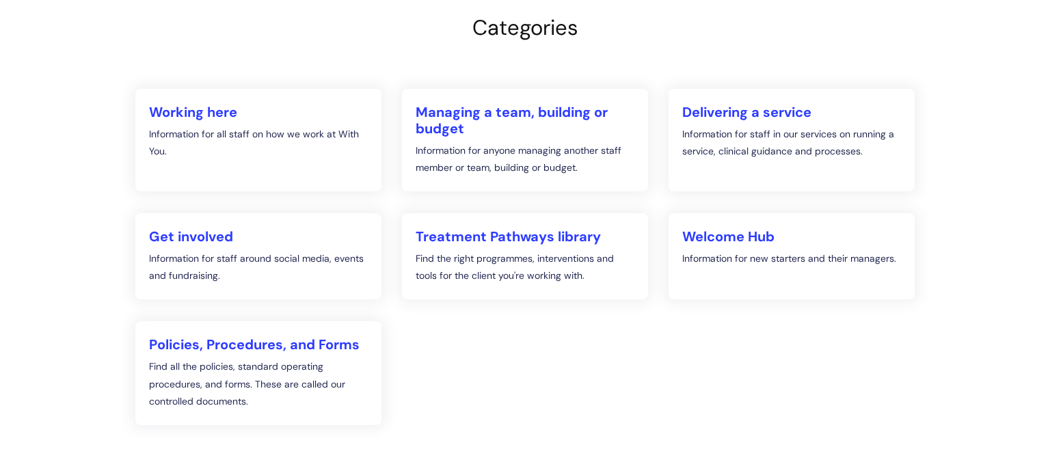
scroll to position [172, 0]
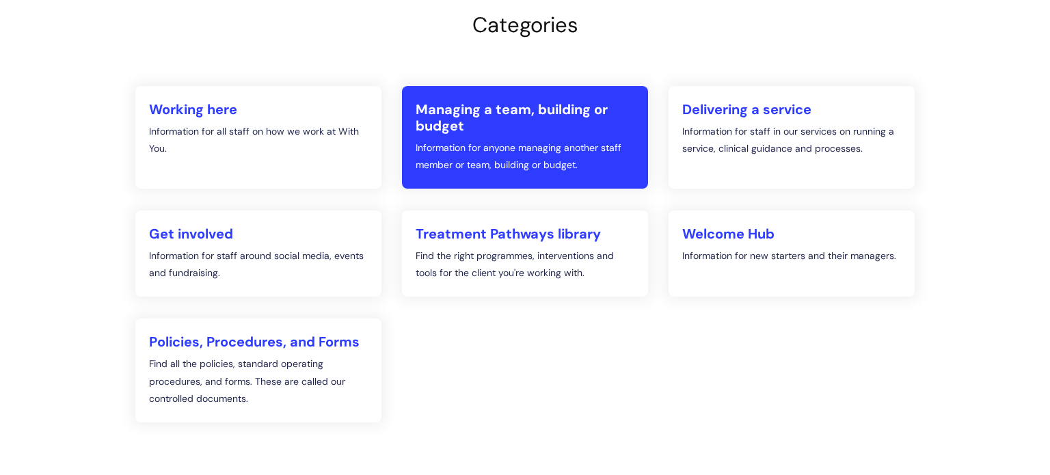
click at [505, 107] on h2 "Managing a team, building or budget" at bounding box center [525, 117] width 219 height 33
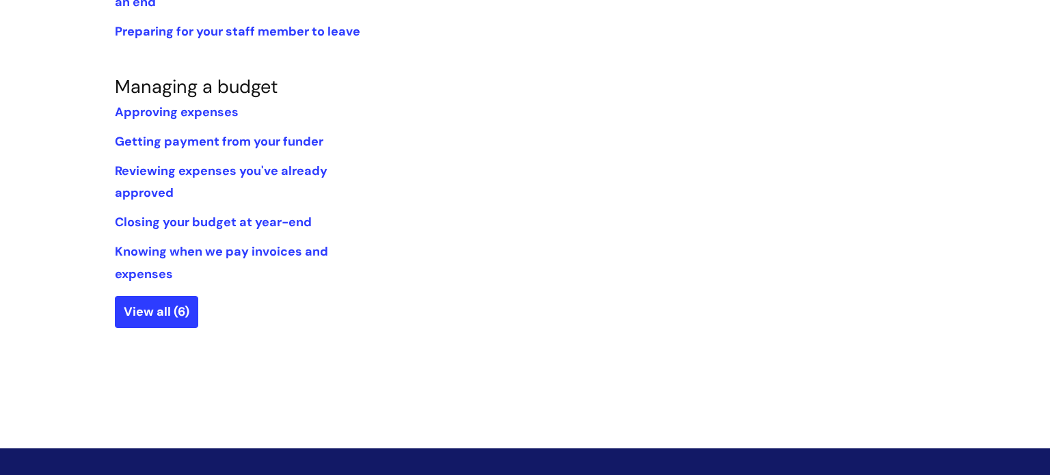
scroll to position [957, 0]
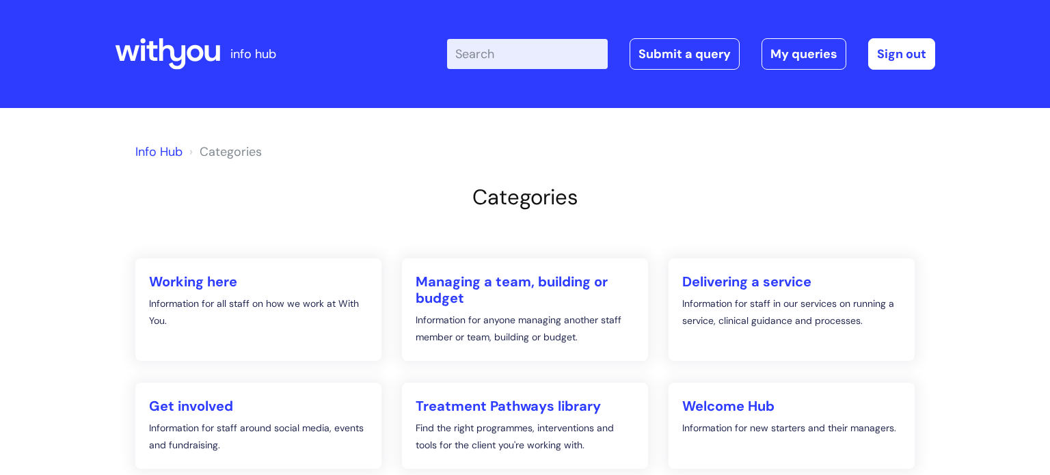
scroll to position [172, 0]
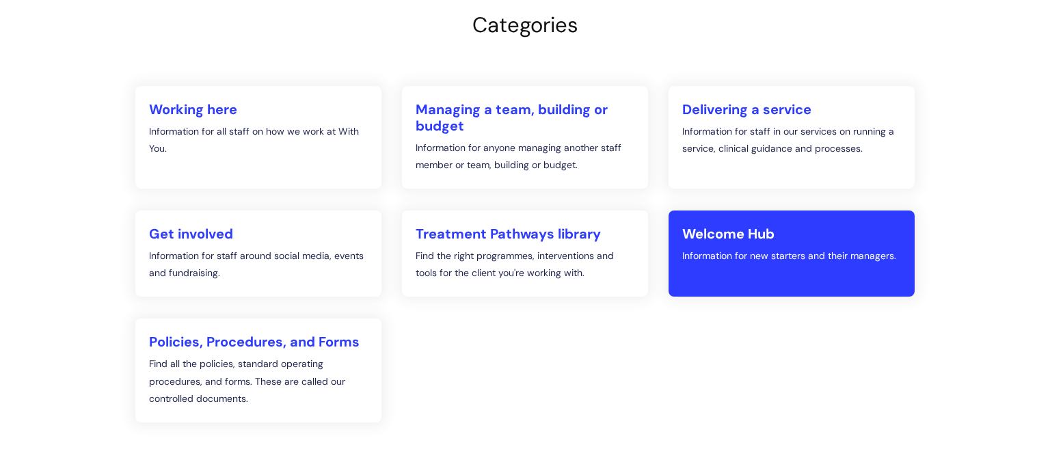
click at [730, 265] on link "Welcome Hub Information for new starters and their managers." at bounding box center [792, 254] width 246 height 86
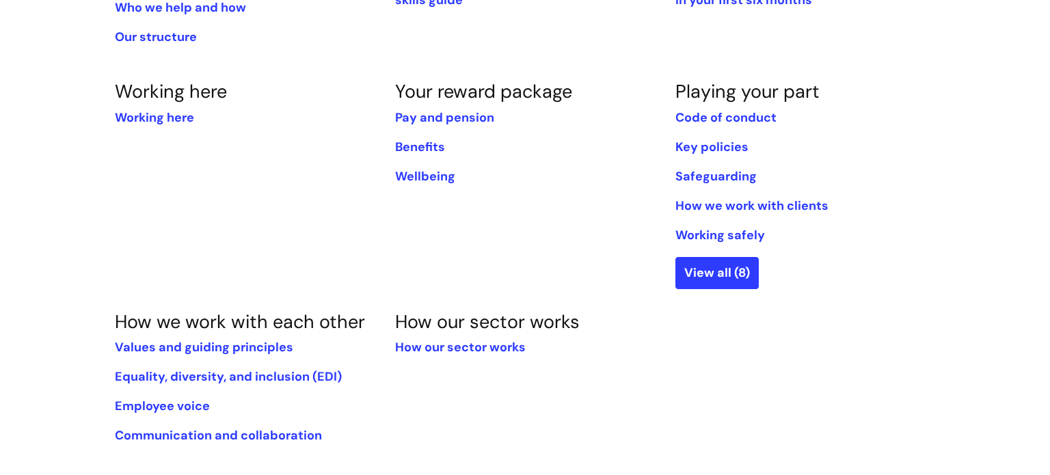
scroll to position [433, 0]
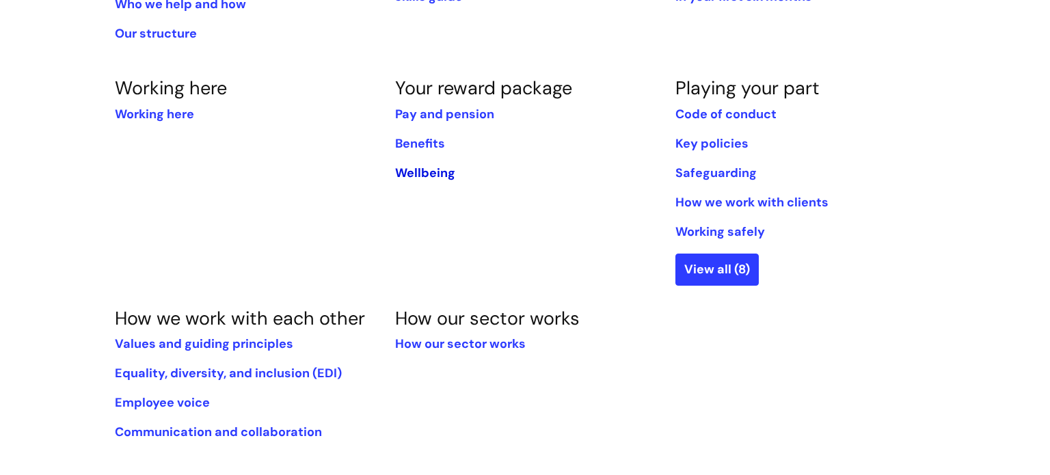
click at [417, 172] on link "Wellbeing" at bounding box center [425, 173] width 60 height 16
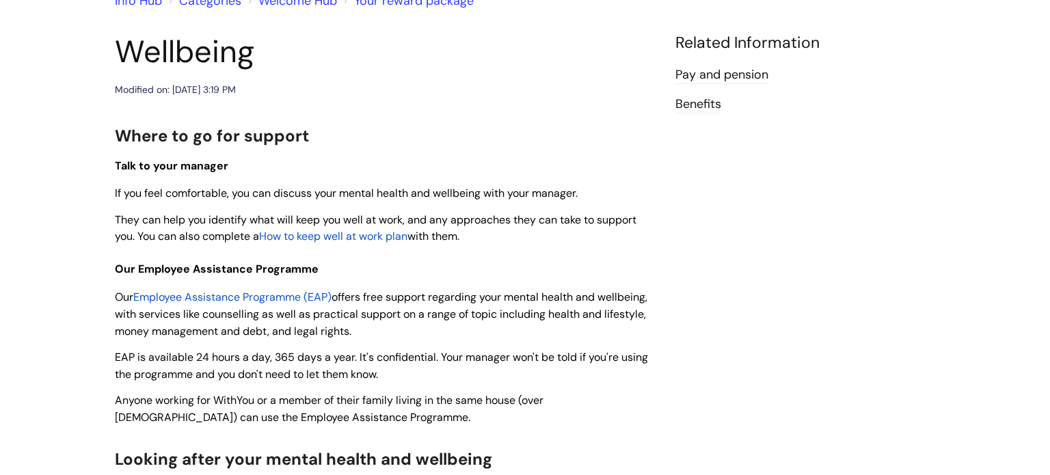
scroll to position [135, 0]
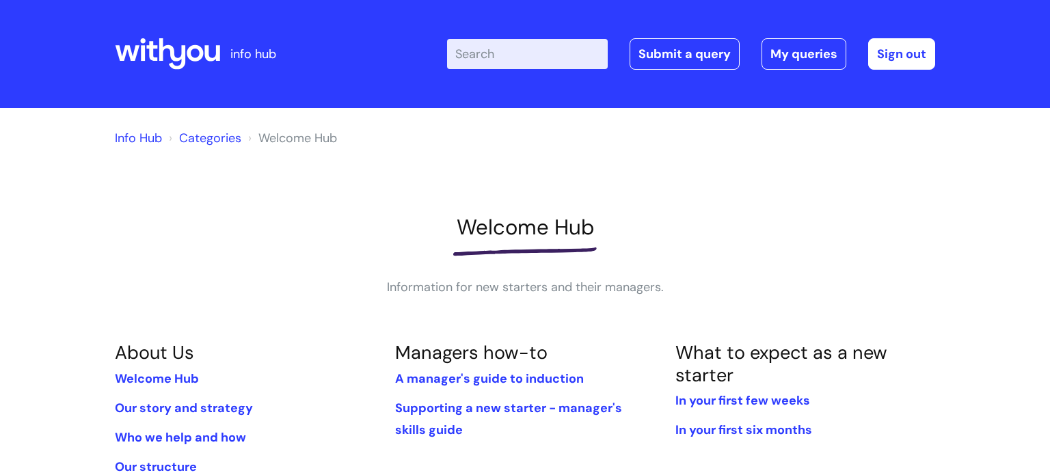
scroll to position [433, 0]
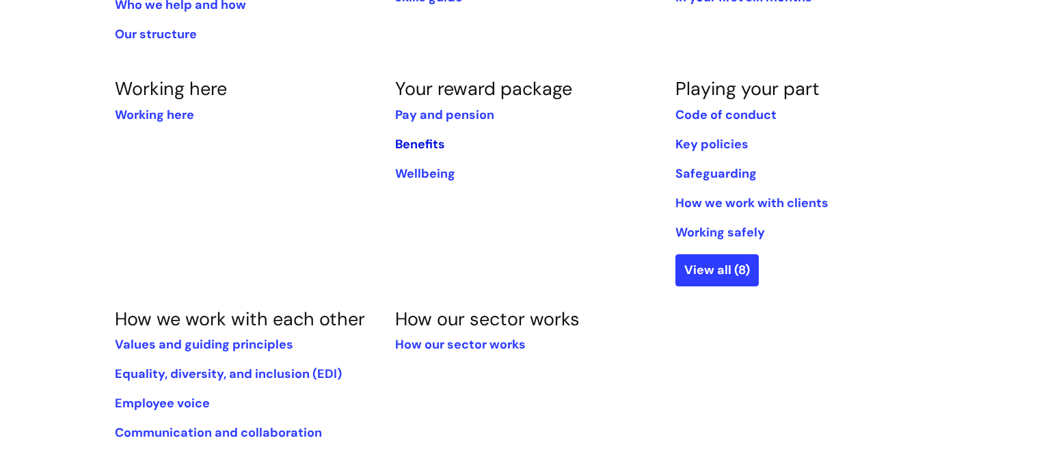
click at [413, 141] on link "Benefits" at bounding box center [420, 144] width 50 height 16
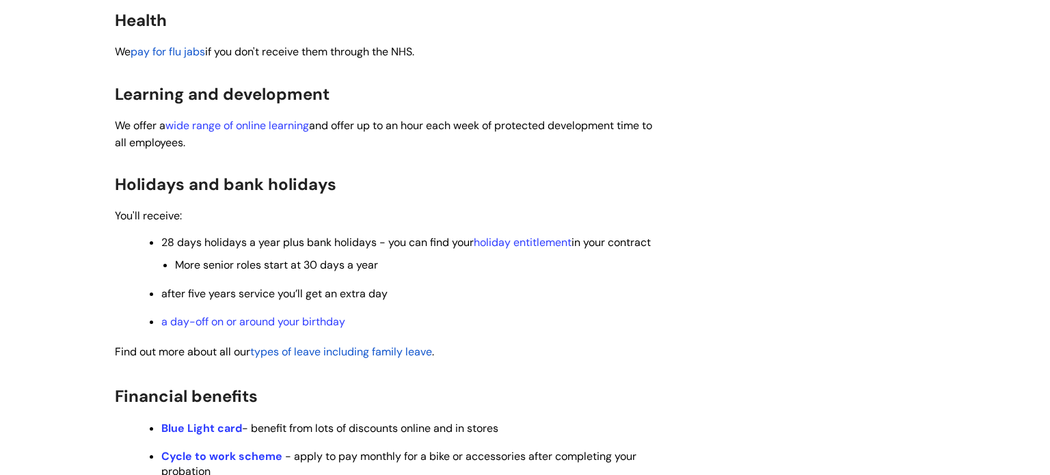
scroll to position [413, 0]
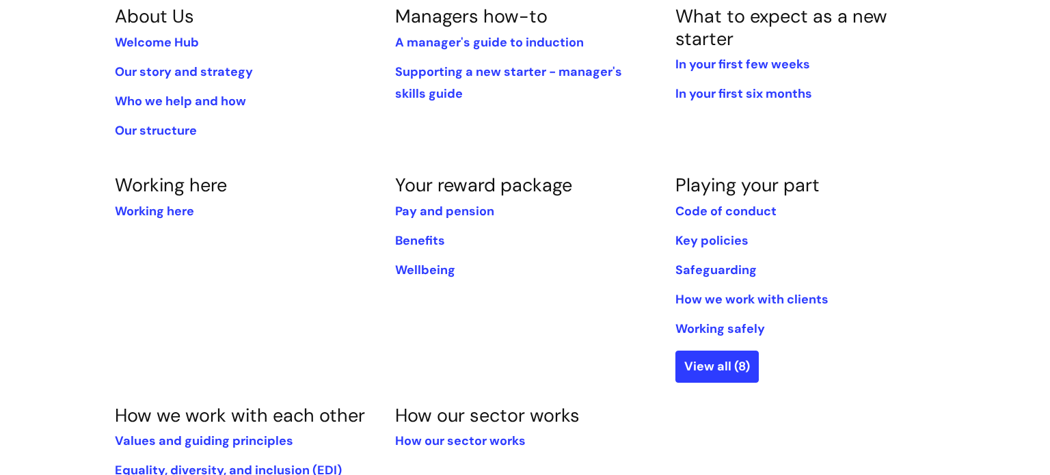
scroll to position [335, 0]
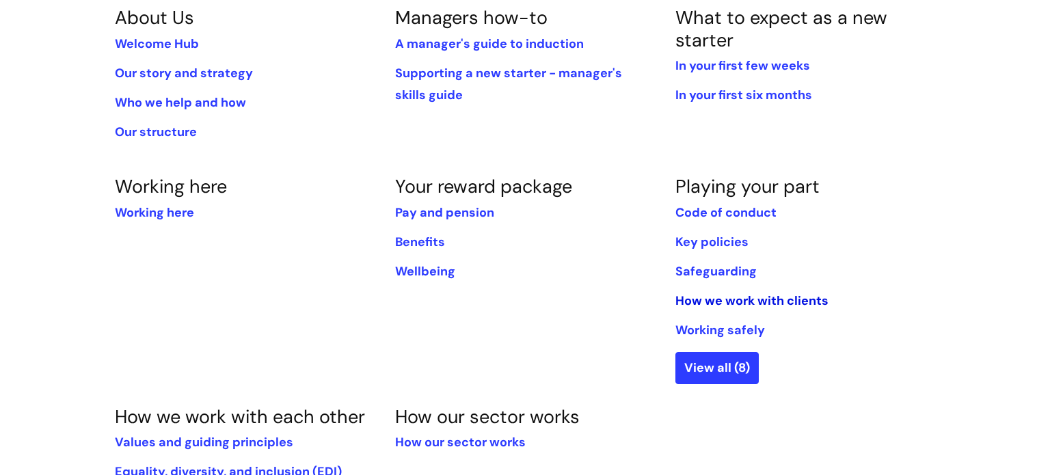
click at [743, 302] on link "How we work with clients" at bounding box center [751, 301] width 153 height 16
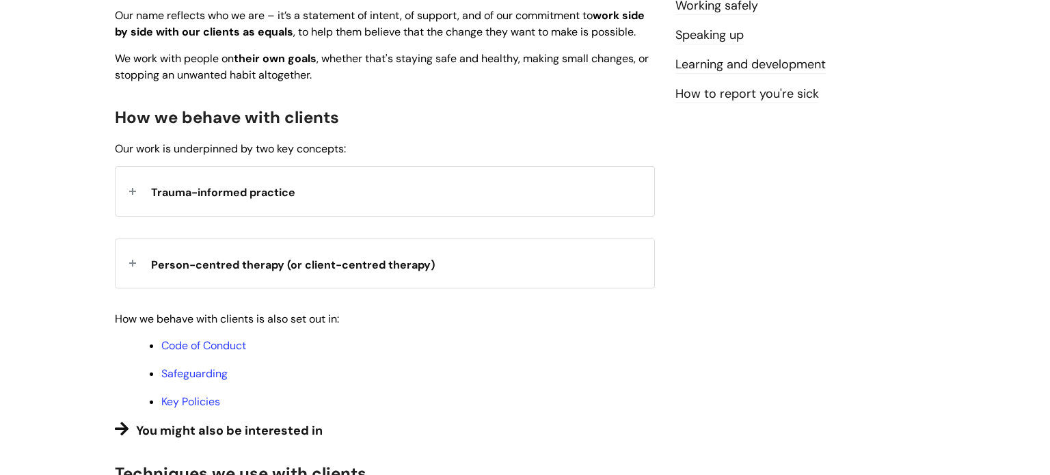
scroll to position [296, 0]
click at [370, 211] on div "Trauma-informed practice" at bounding box center [385, 189] width 539 height 49
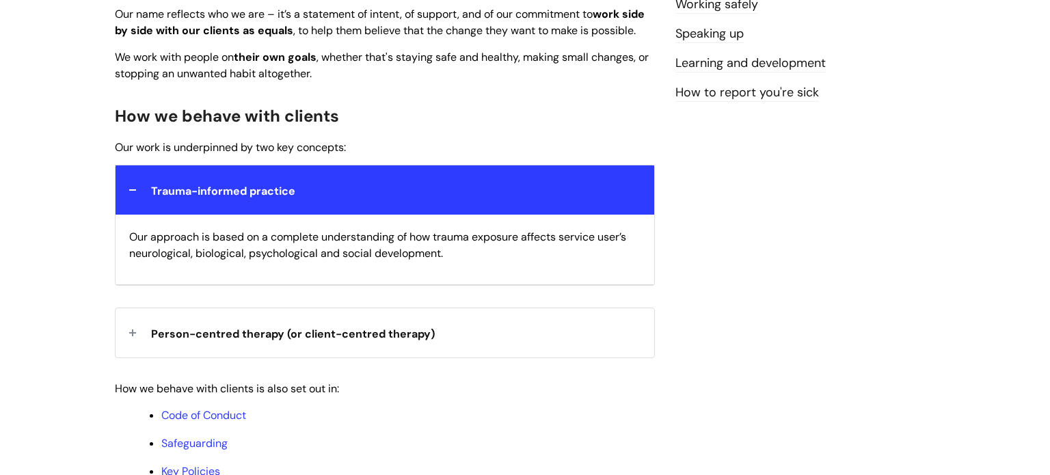
click at [370, 211] on div "Trauma-informed practice" at bounding box center [385, 189] width 539 height 49
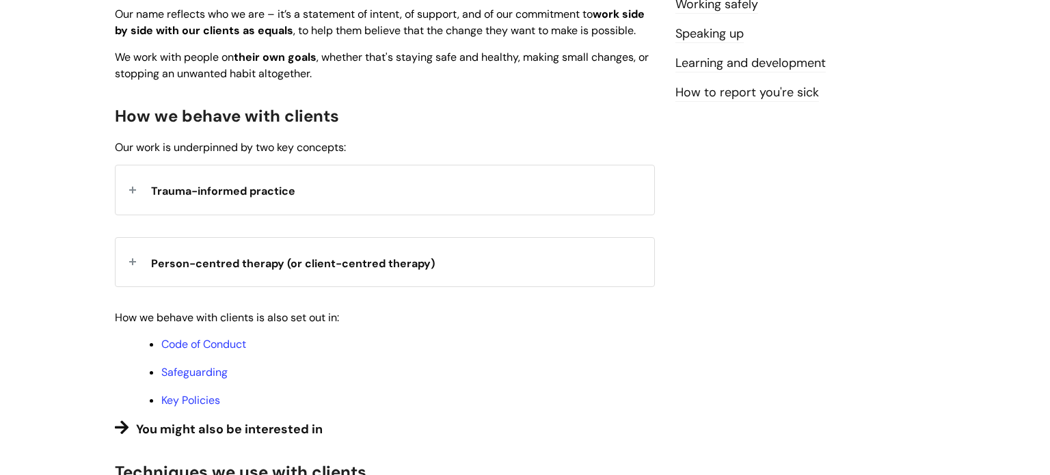
click at [365, 265] on div "Person-centred therapy (or client-centred therapy)" at bounding box center [385, 262] width 539 height 49
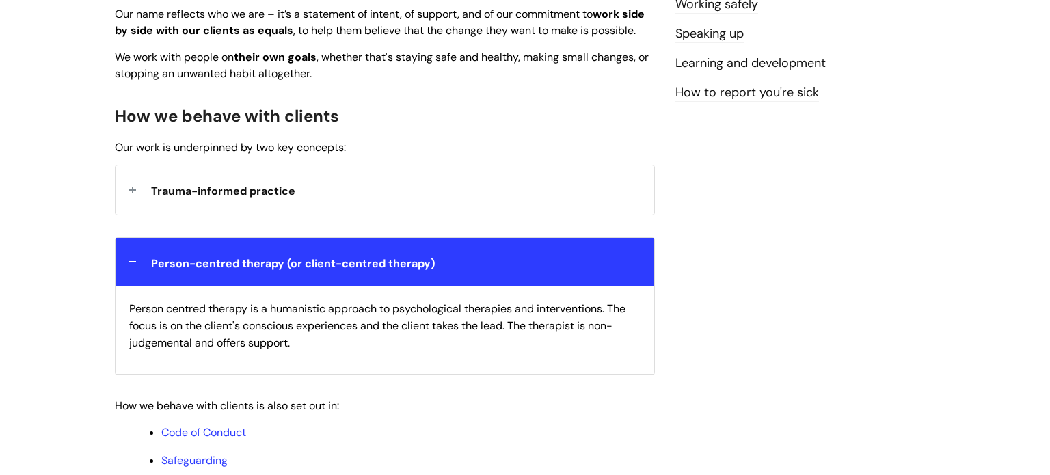
click at [365, 265] on div "Person-centred therapy (or client-centred therapy)" at bounding box center [385, 262] width 539 height 49
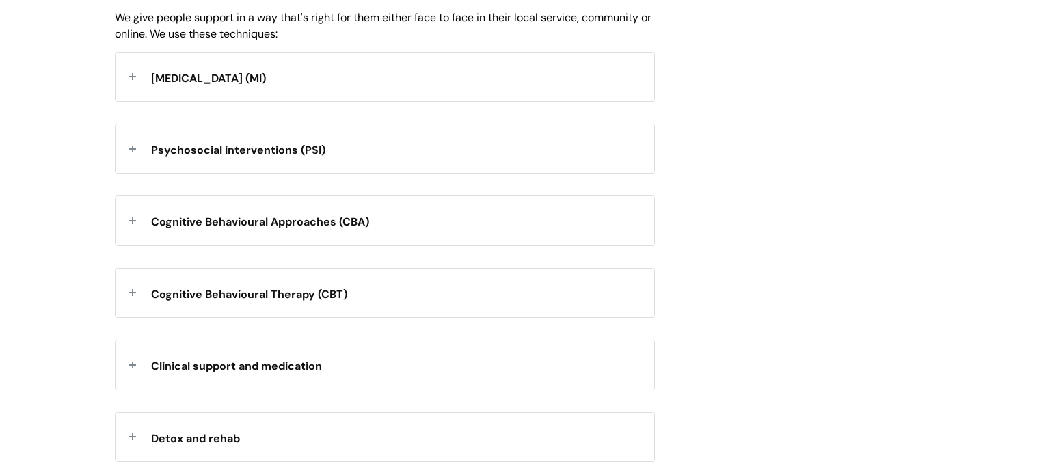
scroll to position [783, 0]
click at [590, 100] on div "Motivational interviewing (MI)" at bounding box center [385, 76] width 539 height 49
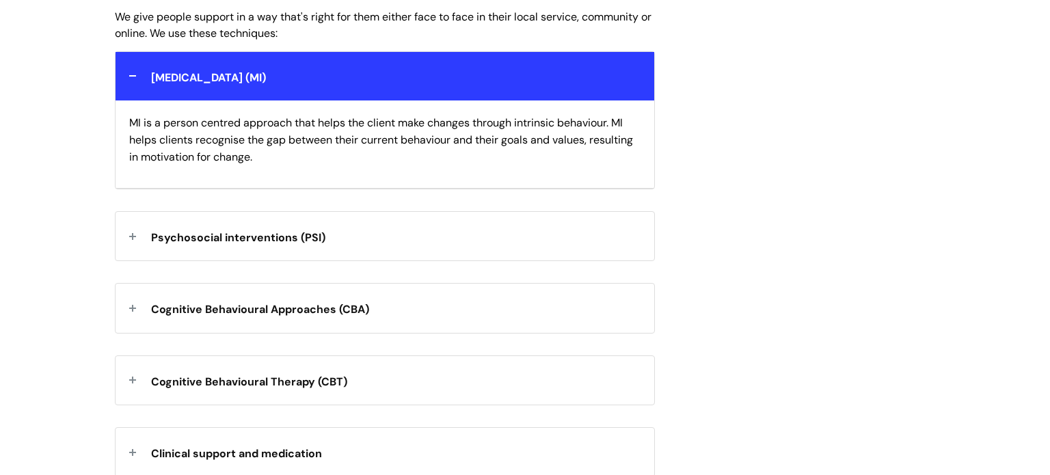
click at [590, 100] on div "Motivational interviewing (MI)" at bounding box center [385, 76] width 539 height 49
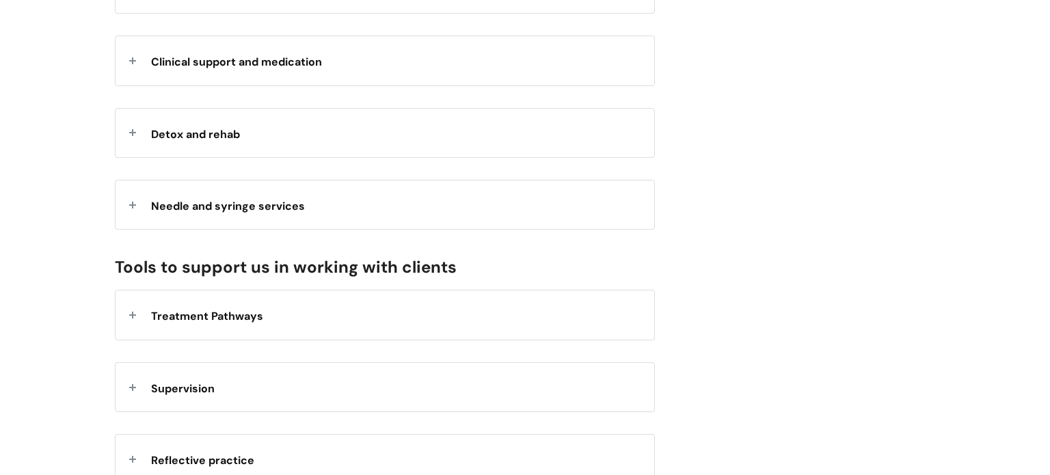
scroll to position [1081, 0]
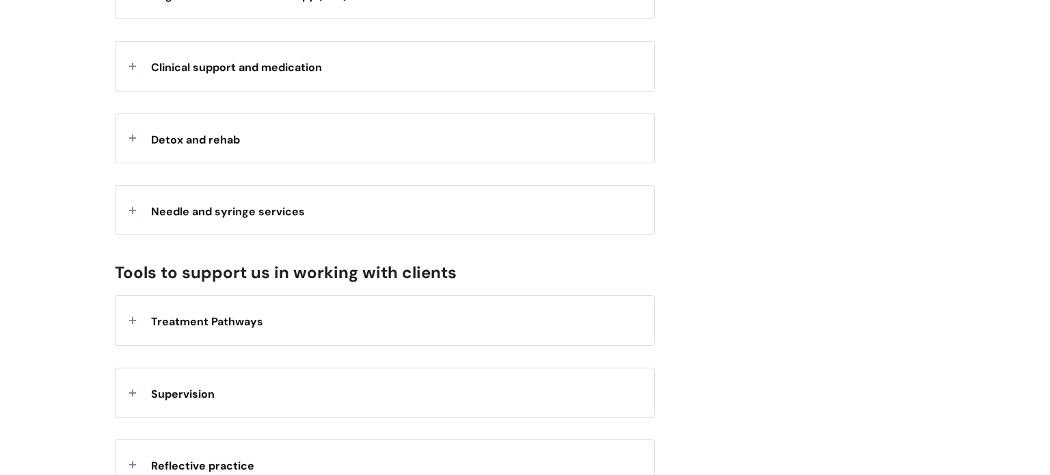
click at [604, 226] on div "Needle and syringe services" at bounding box center [385, 210] width 539 height 49
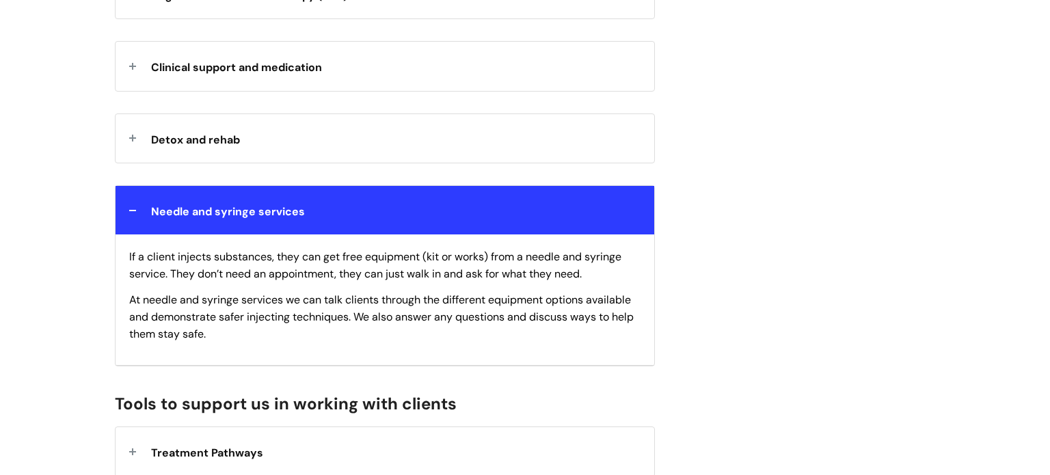
click at [604, 226] on div "Needle and syringe services" at bounding box center [385, 210] width 539 height 49
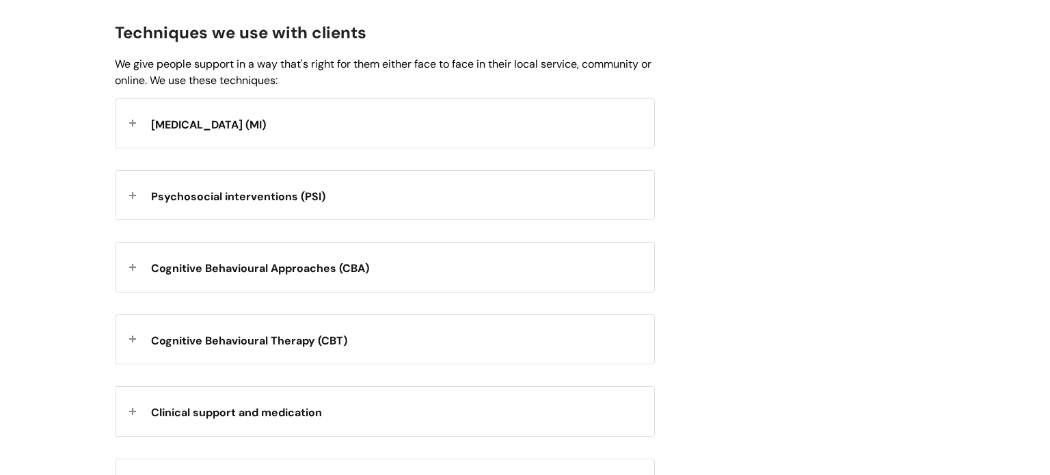
scroll to position [0, 0]
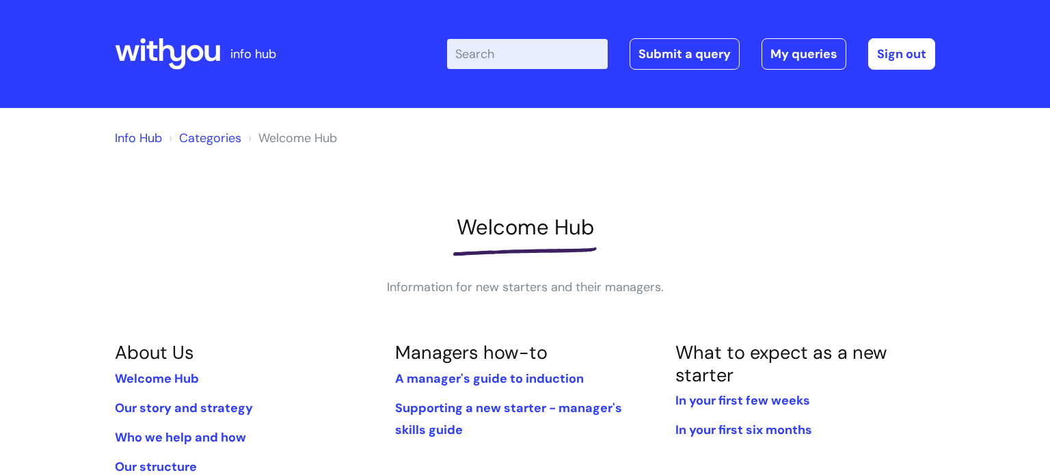
scroll to position [334, 0]
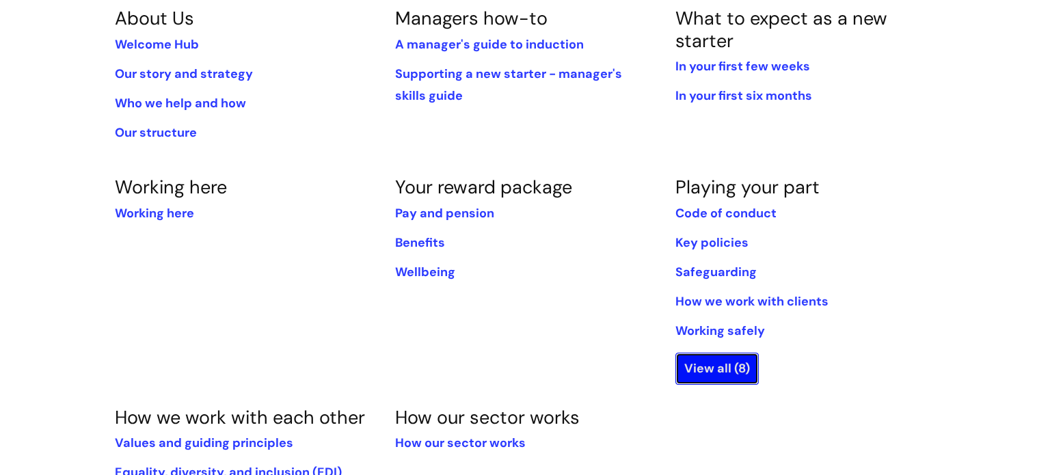
click at [737, 366] on link "View all (8)" at bounding box center [716, 368] width 83 height 31
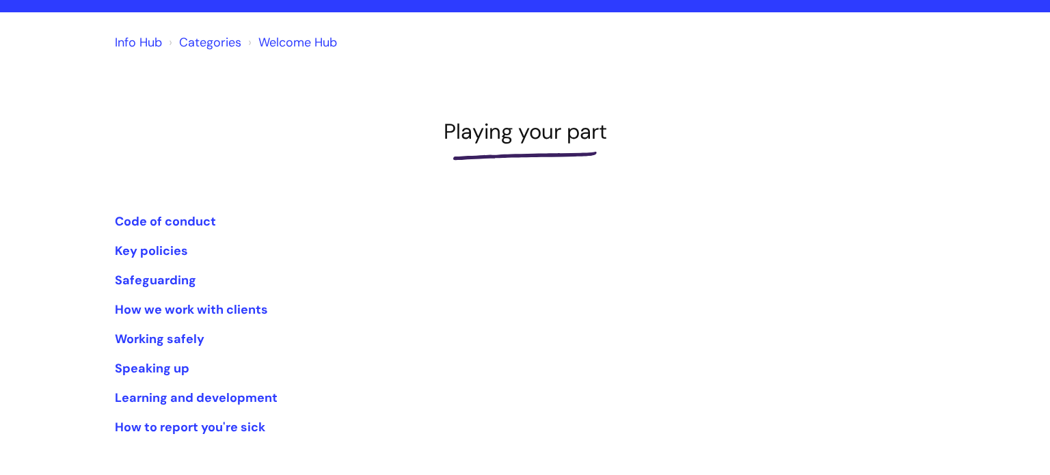
scroll to position [79, 0]
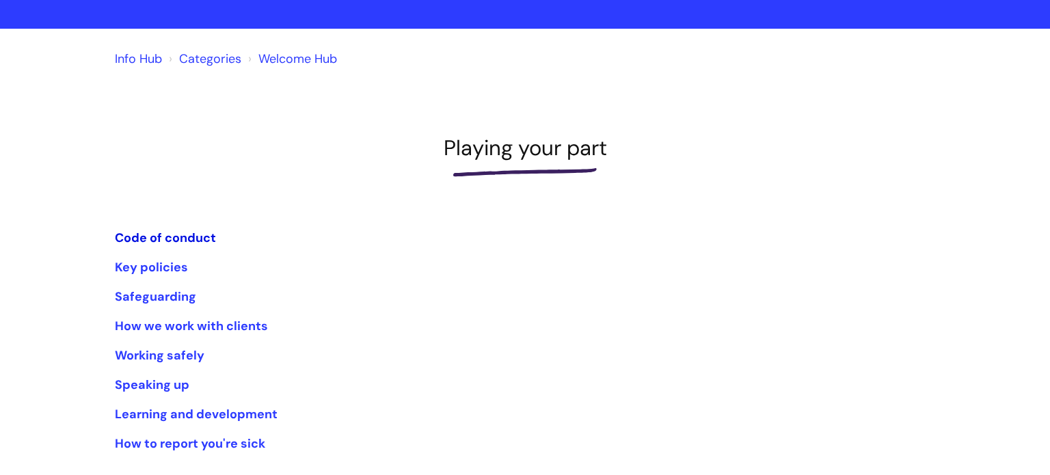
click at [165, 232] on link "Code of conduct" at bounding box center [165, 238] width 101 height 16
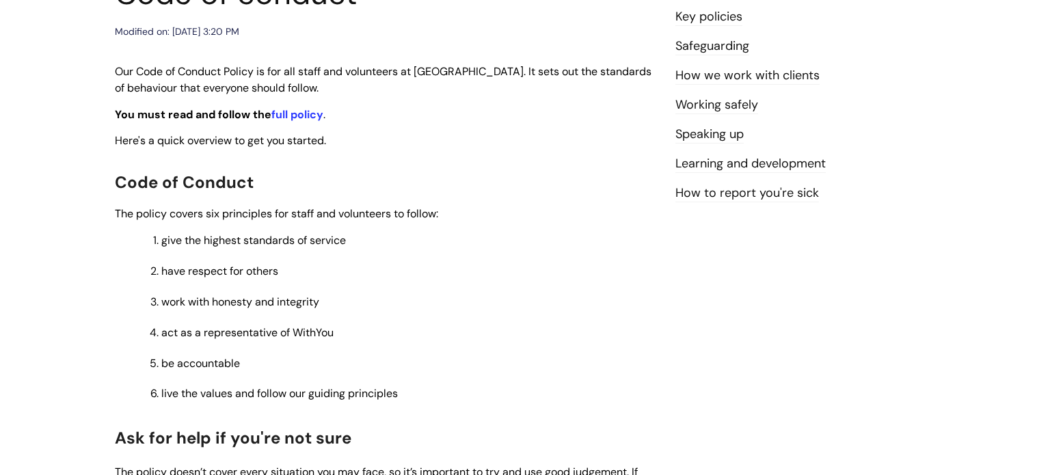
scroll to position [202, 0]
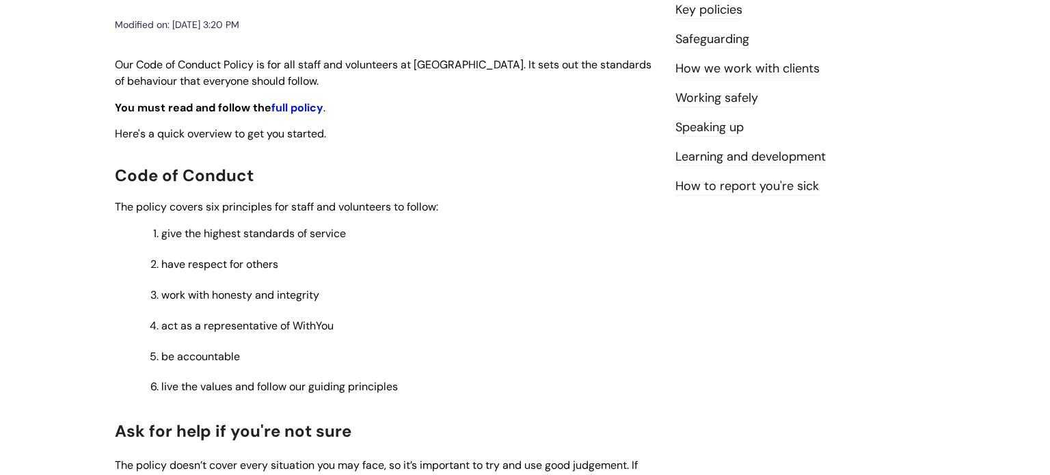
click at [294, 113] on strong "full policy" at bounding box center [297, 107] width 52 height 14
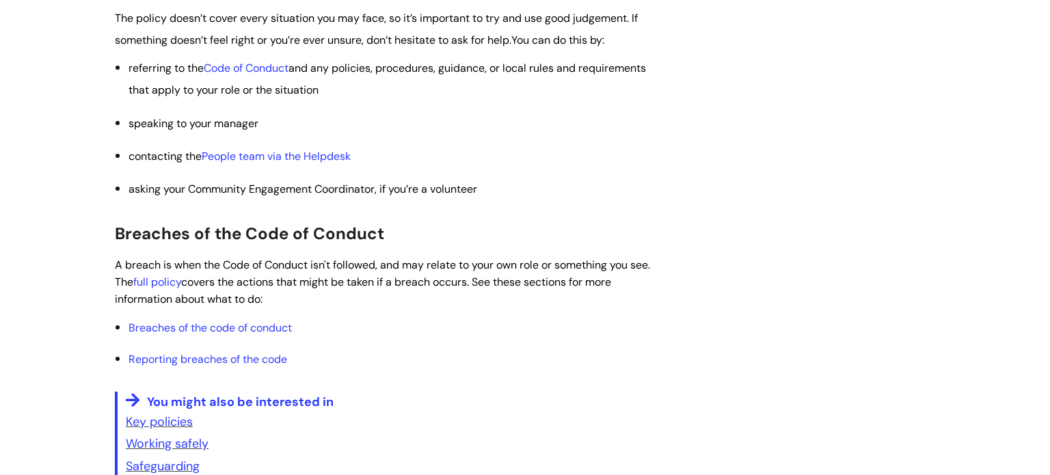
scroll to position [0, 0]
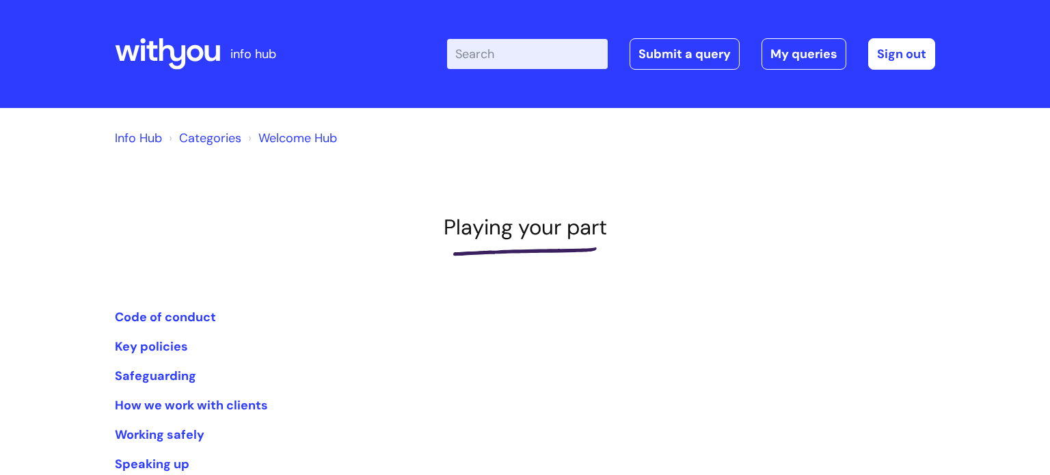
scroll to position [79, 0]
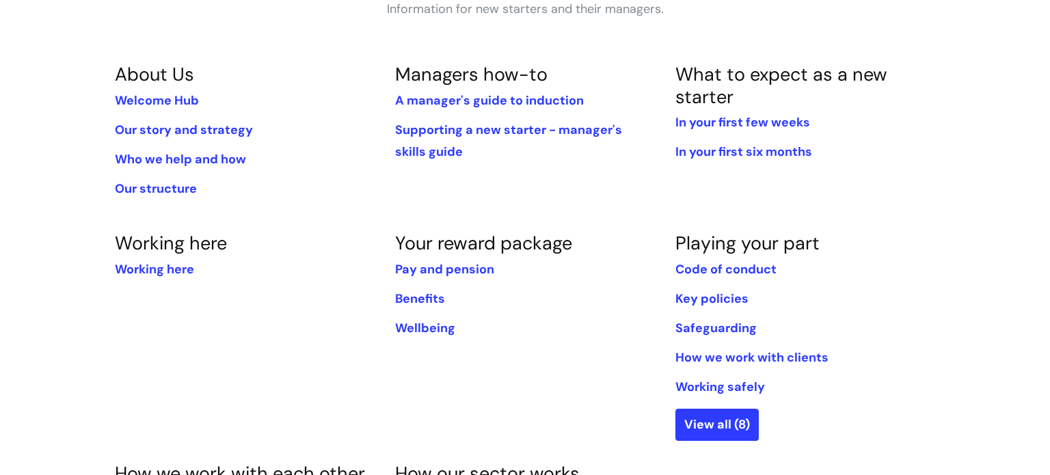
scroll to position [270, 0]
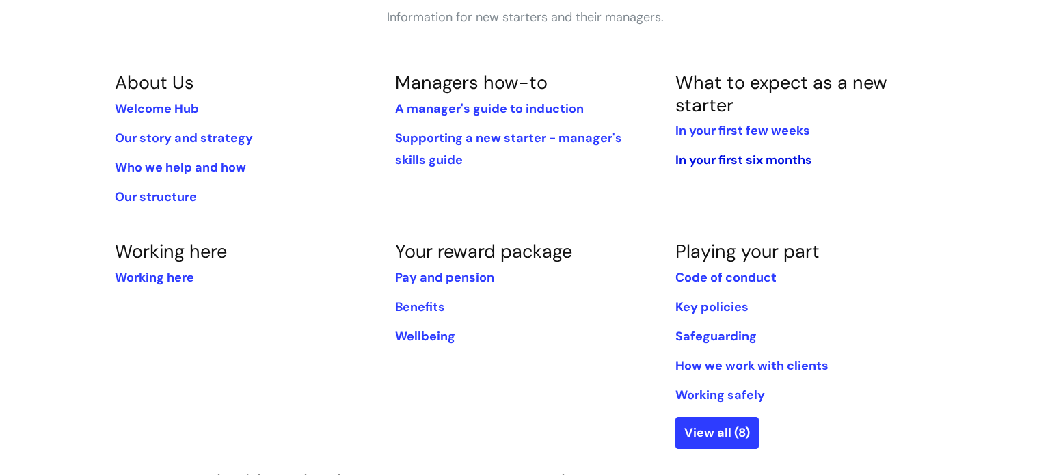
click at [740, 164] on link "In your first six months" at bounding box center [743, 160] width 137 height 16
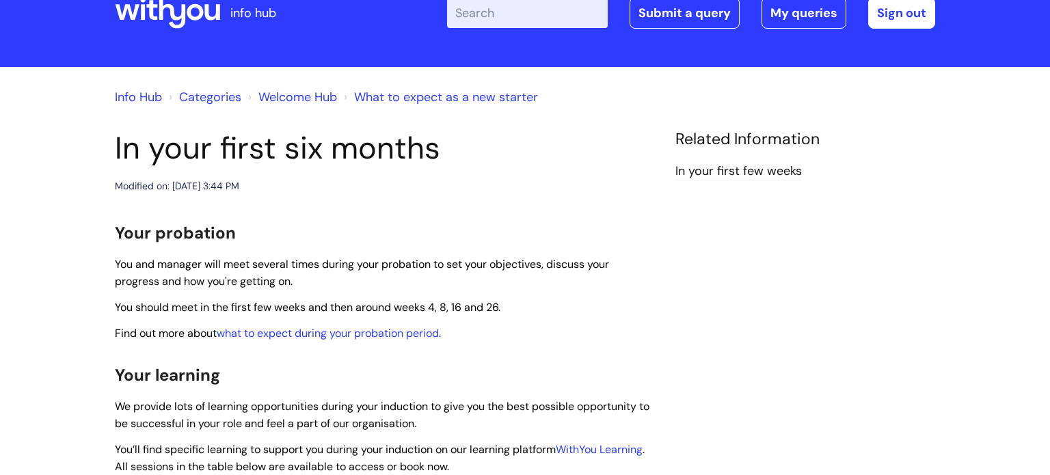
scroll to position [49, 0]
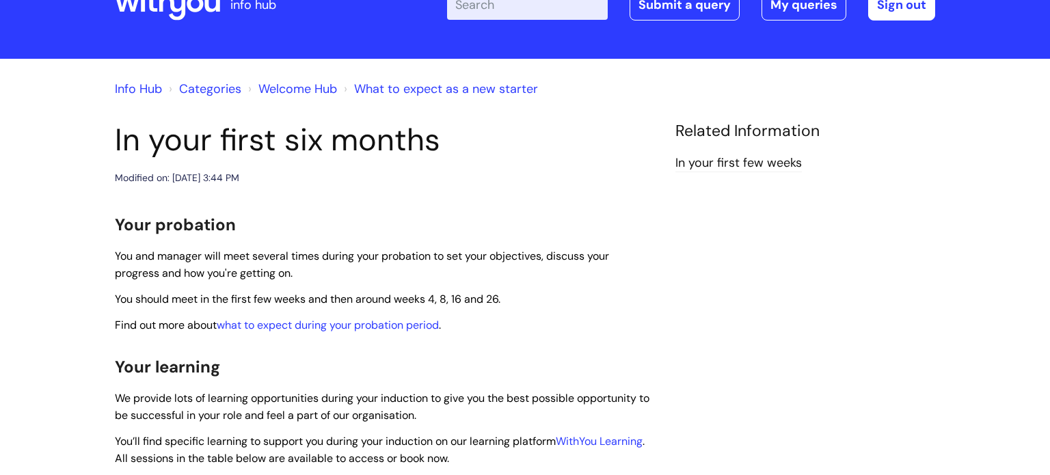
click at [651, 330] on p "Find out more about what to expect during your probation period ." at bounding box center [385, 325] width 540 height 17
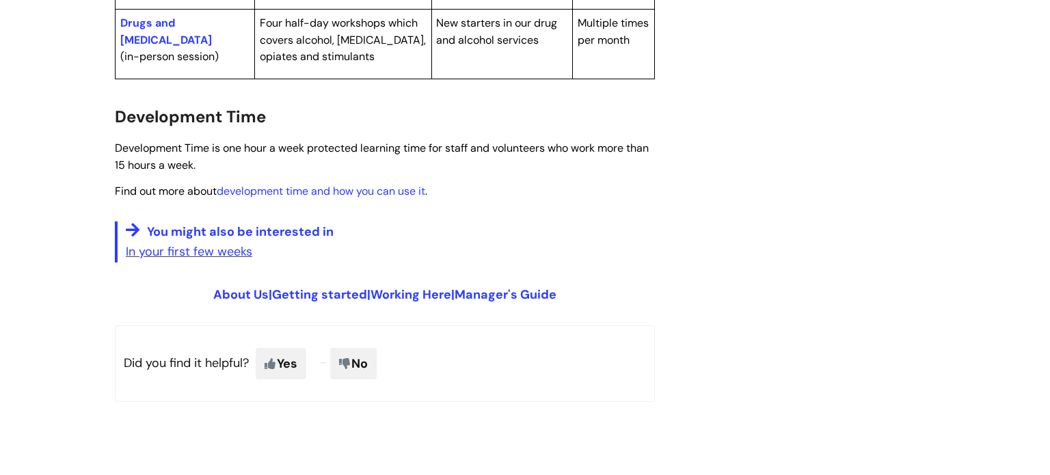
scroll to position [1038, 0]
click at [435, 288] on link "Working Here" at bounding box center [411, 293] width 81 height 16
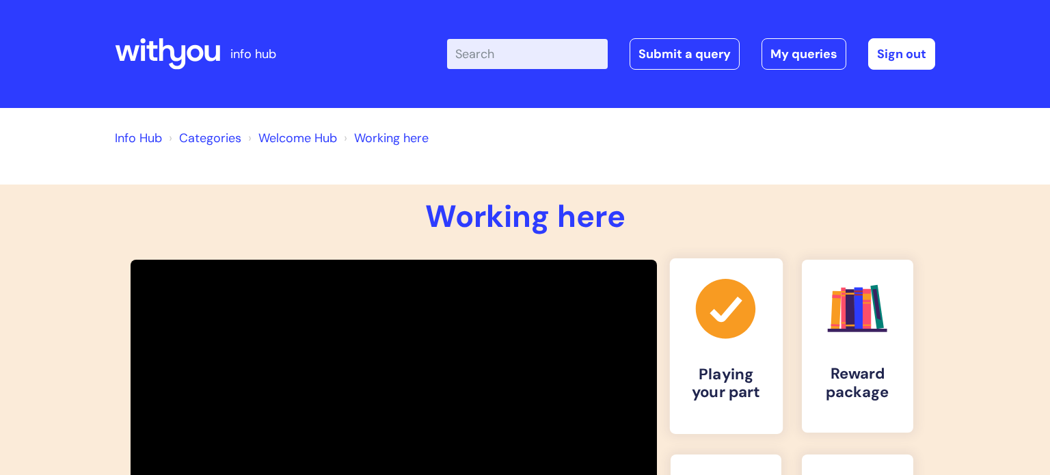
click at [690, 399] on h4 "Playing your part" at bounding box center [726, 384] width 90 height 37
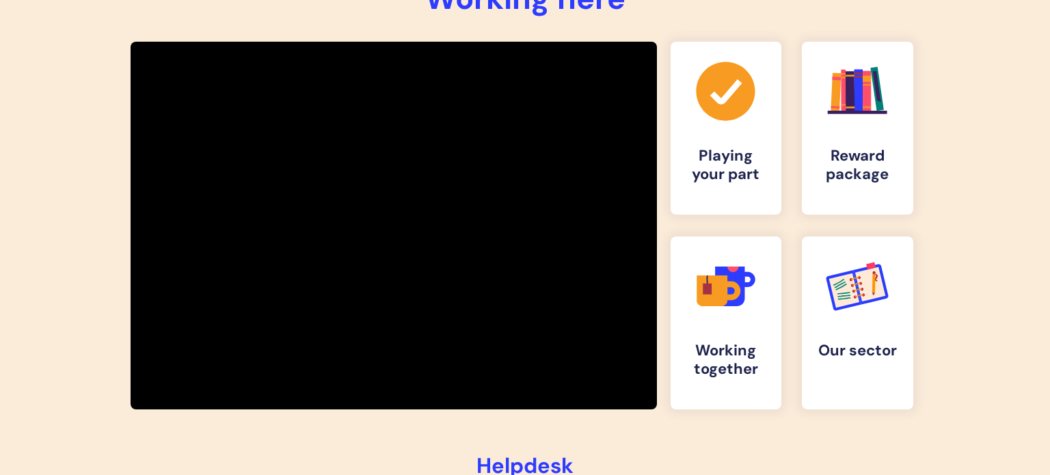
scroll to position [223, 0]
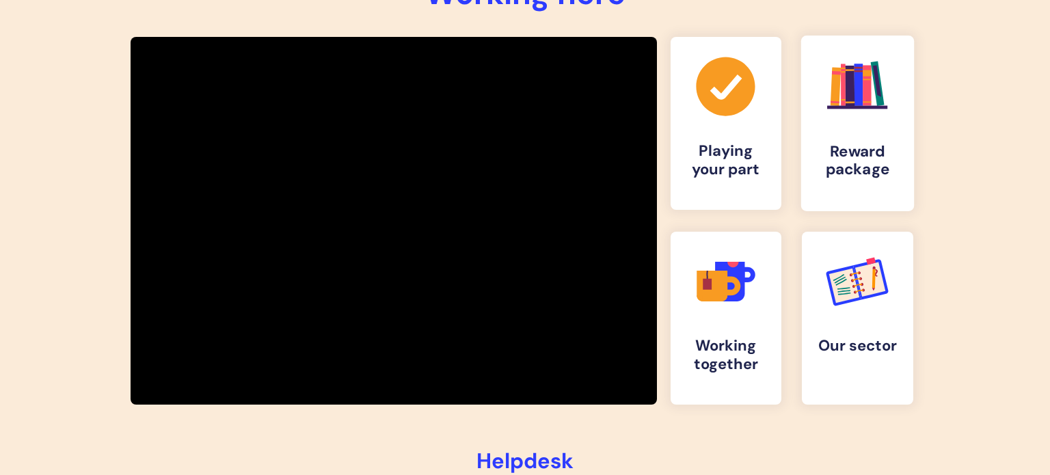
click at [874, 131] on link ".cls-1{fill:#f89b22;}.cls-1,.cls-2,.cls-3,.cls-4,.cls-5,.cls-6,.cls-7{stroke-wi…" at bounding box center [857, 124] width 113 height 176
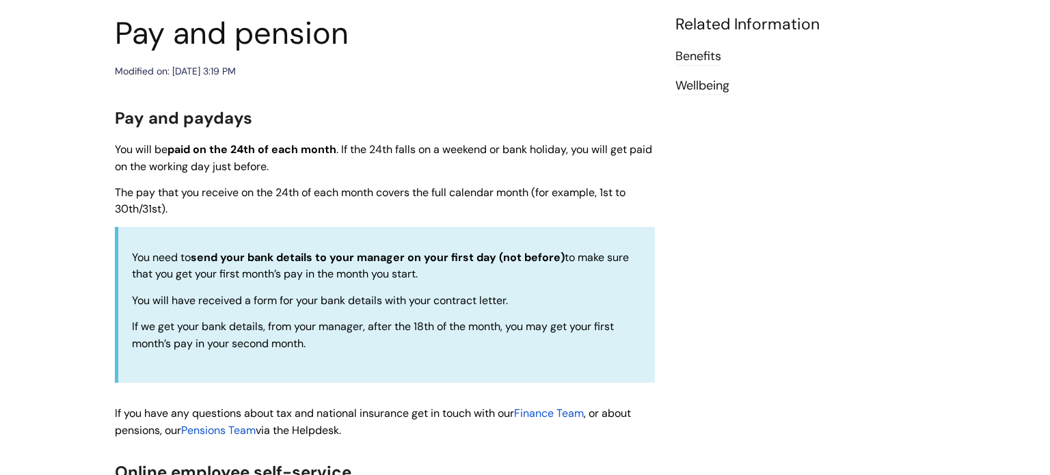
scroll to position [224, 0]
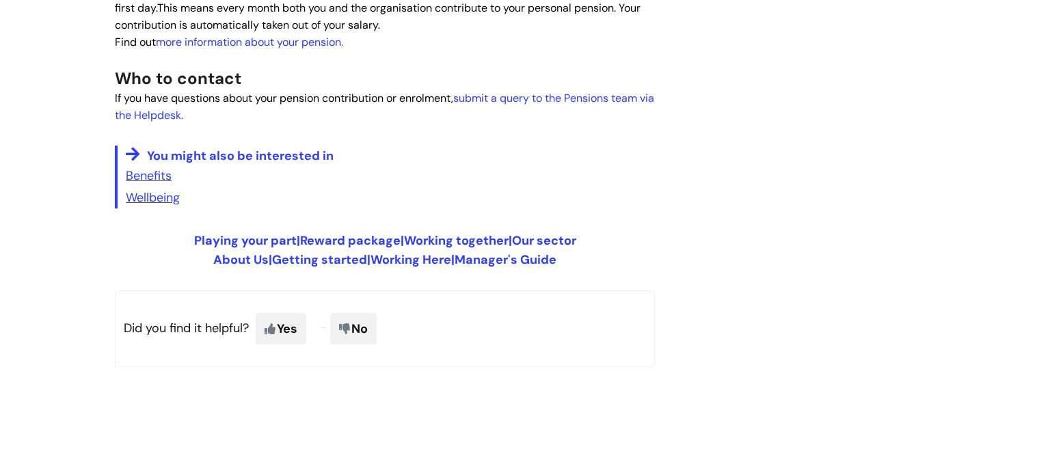
scroll to position [975, 0]
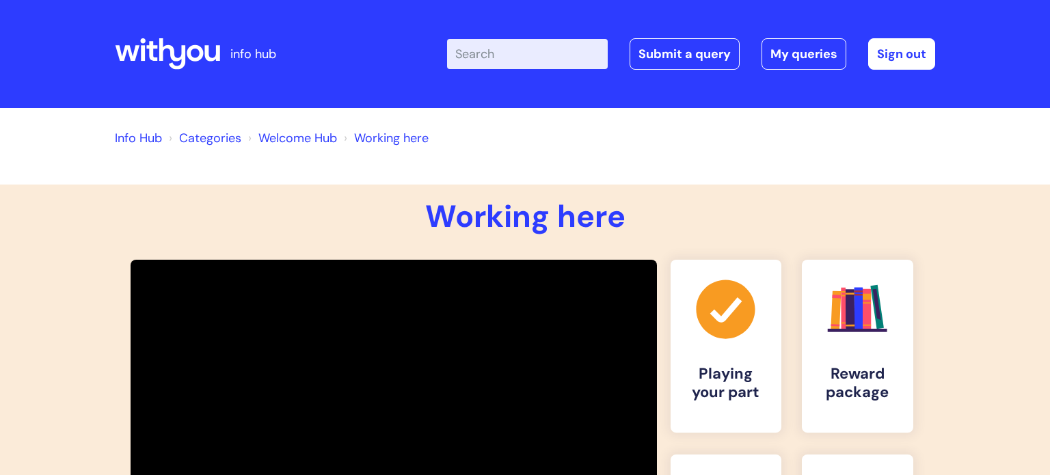
scroll to position [224, 0]
